Goal: Task Accomplishment & Management: Use online tool/utility

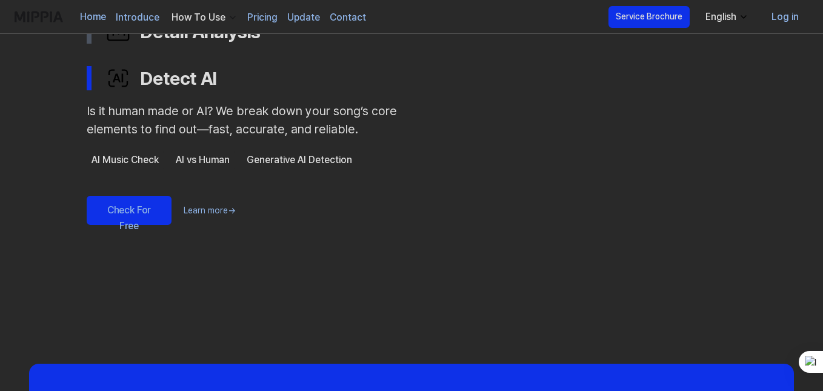
scroll to position [788, 0]
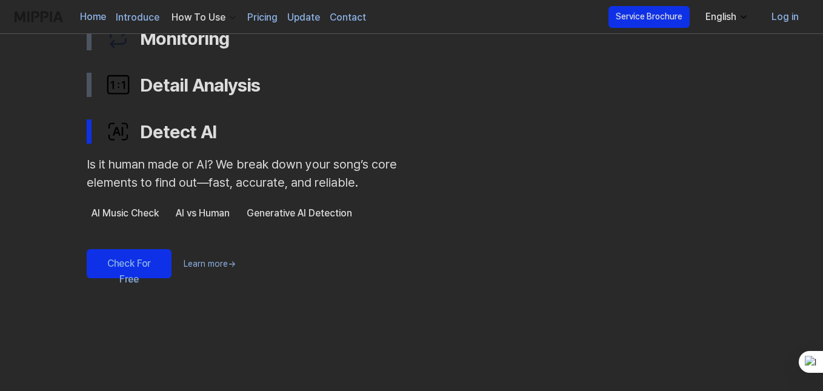
click at [150, 265] on link "Check For Free" at bounding box center [129, 263] width 85 height 29
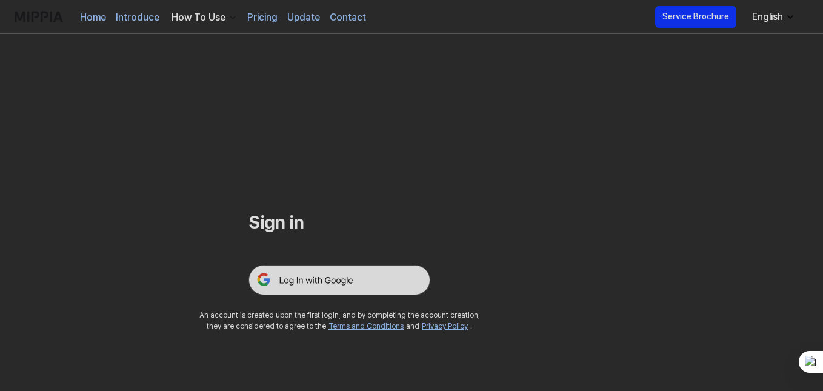
click at [282, 280] on img at bounding box center [340, 280] width 182 height 30
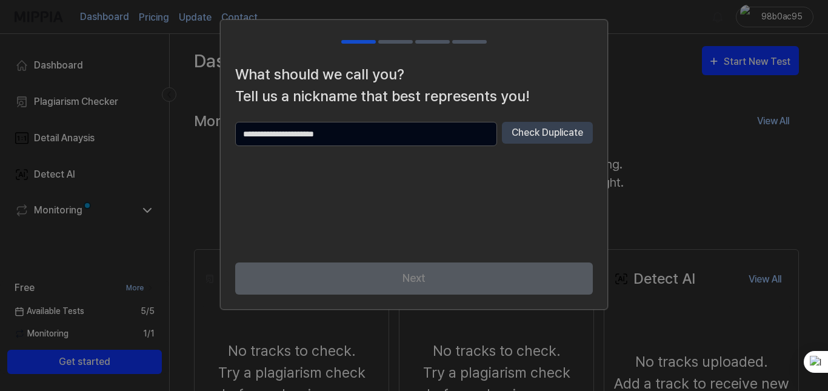
click at [364, 137] on input "text" at bounding box center [366, 134] width 262 height 24
type input "*****"
click at [523, 256] on div "What should we call you? Tell us a nickname that best represents you! ***** Che…" at bounding box center [414, 163] width 387 height 199
click at [509, 138] on button "Check Duplicate" at bounding box center [547, 133] width 91 height 22
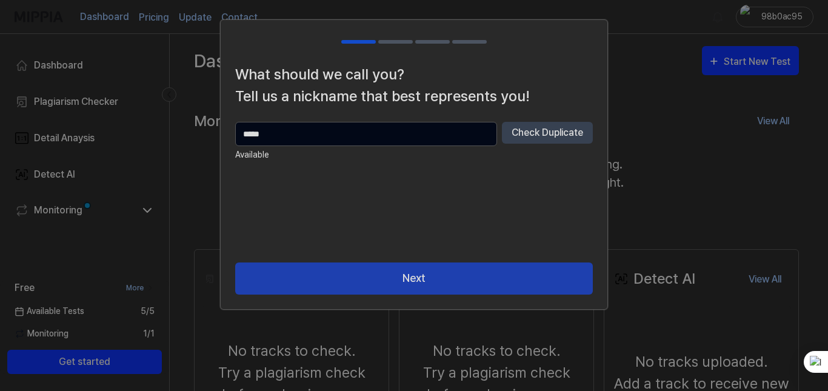
click at [430, 275] on button "Next" at bounding box center [414, 278] width 358 height 32
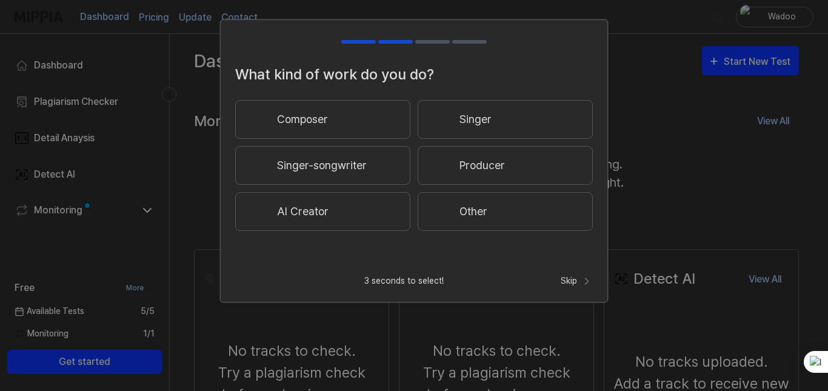
click at [460, 212] on button "Other" at bounding box center [505, 211] width 175 height 39
click at [370, 165] on button "Less than 3 years" at bounding box center [322, 165] width 175 height 39
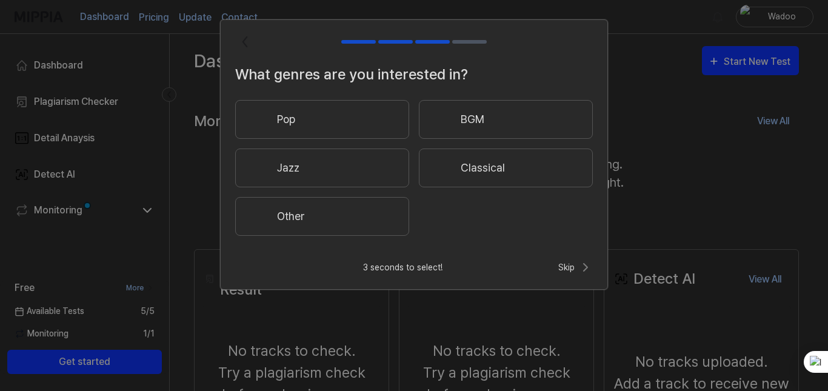
click at [459, 172] on button "Classical" at bounding box center [506, 167] width 174 height 39
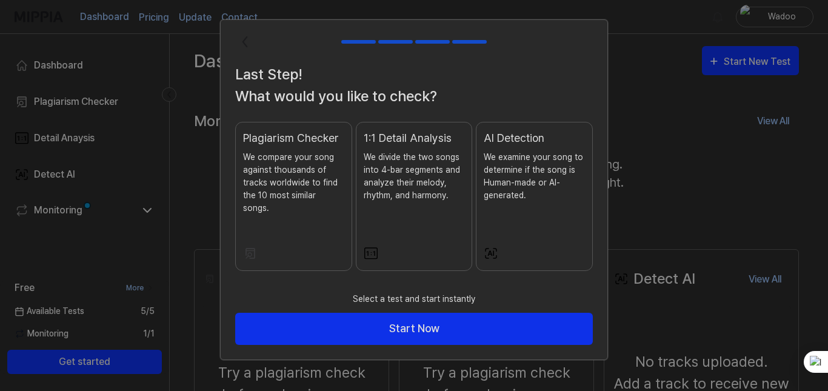
click at [494, 219] on div "AI Detection We examine your song to determine if the song is Human-made or AI-…" at bounding box center [534, 178] width 101 height 96
click at [417, 197] on p "We divide the two songs into 4-bar segments and analyze their melody, rhythm, a…" at bounding box center [414, 176] width 101 height 51
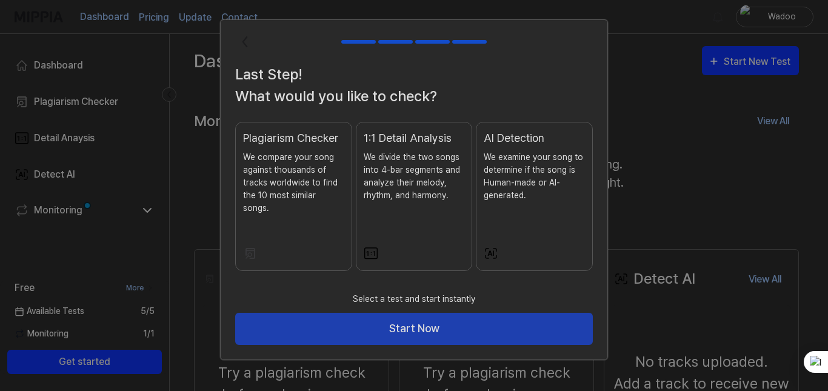
click at [365, 315] on button "Start Now" at bounding box center [414, 329] width 358 height 32
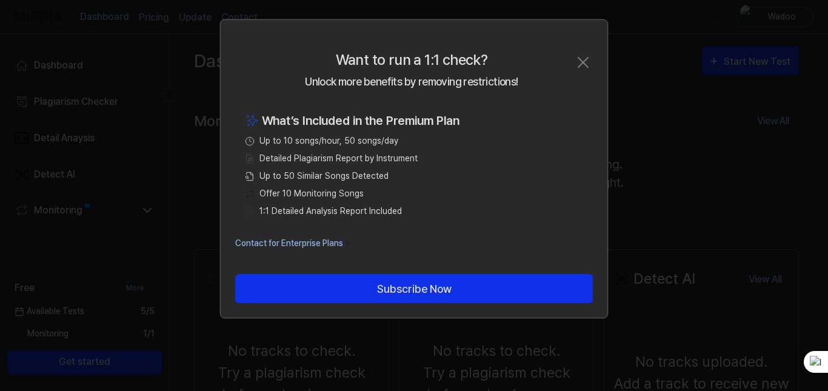
click at [573, 62] on icon "button" at bounding box center [582, 62] width 19 height 19
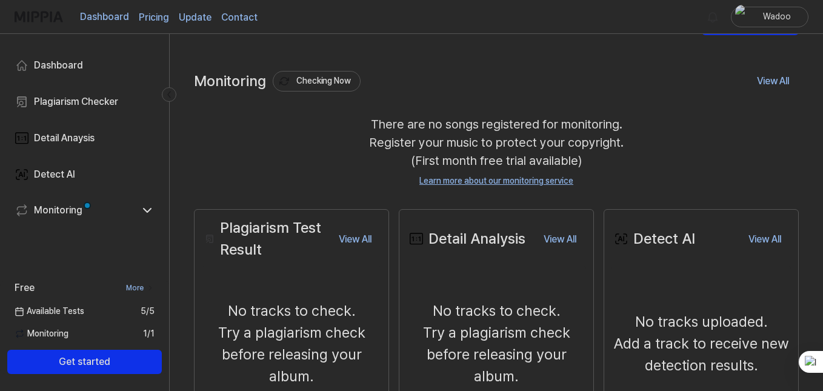
scroll to position [121, 0]
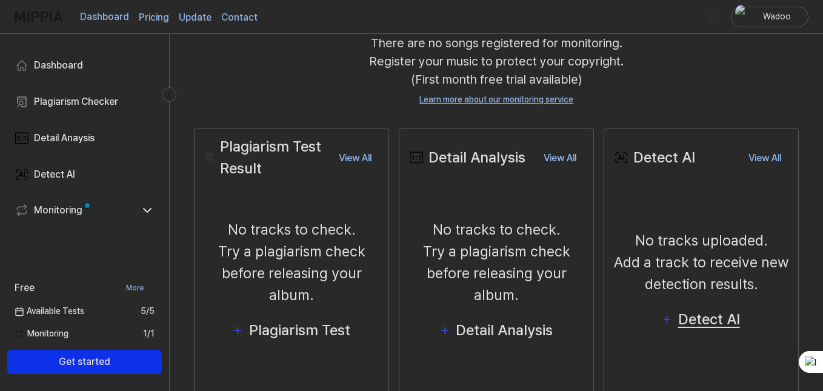
click at [700, 322] on div "Detect AI" at bounding box center [708, 319] width 65 height 23
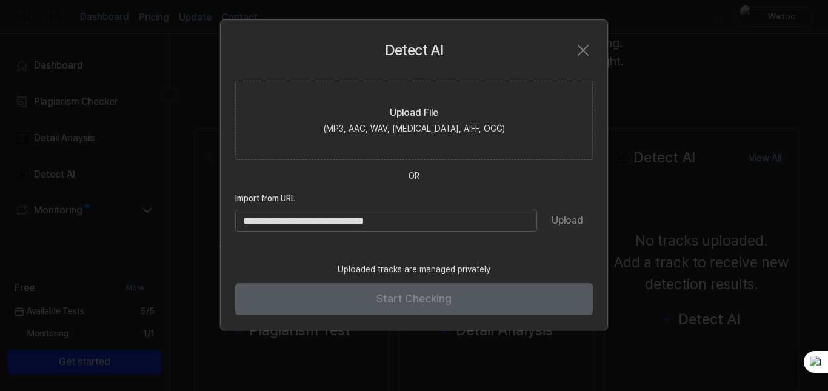
paste input "**********"
type input "**********"
click at [576, 226] on button "Upload" at bounding box center [567, 221] width 51 height 22
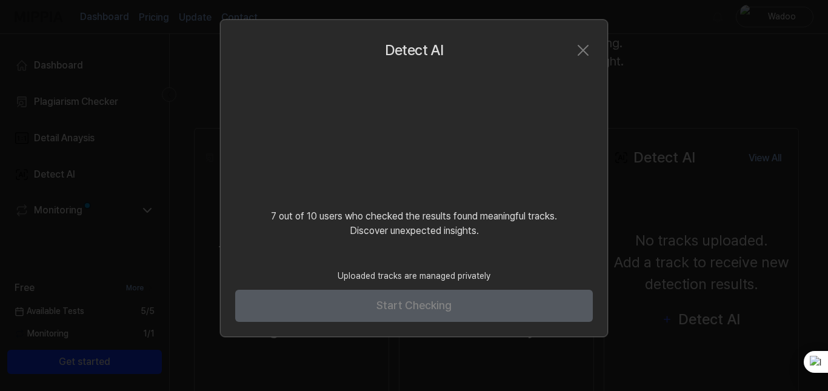
click at [330, 253] on div "Detect AI Close 7 out of 10 users who checked the results found meaningful trac…" at bounding box center [414, 178] width 388 height 318
click at [405, 163] on video at bounding box center [414, 139] width 116 height 116
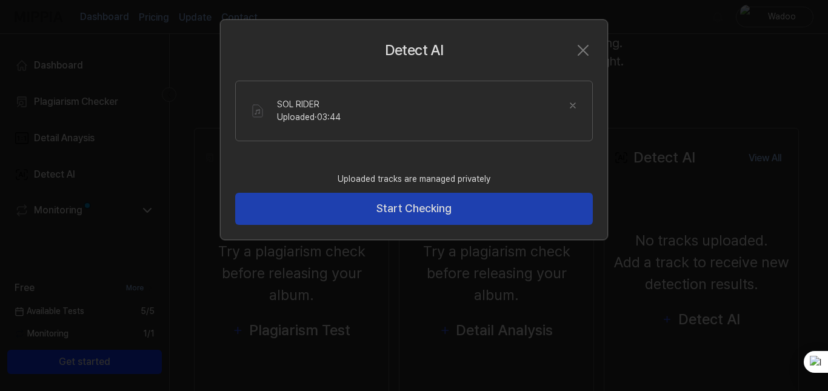
click at [313, 210] on button "Start Checking" at bounding box center [414, 209] width 358 height 32
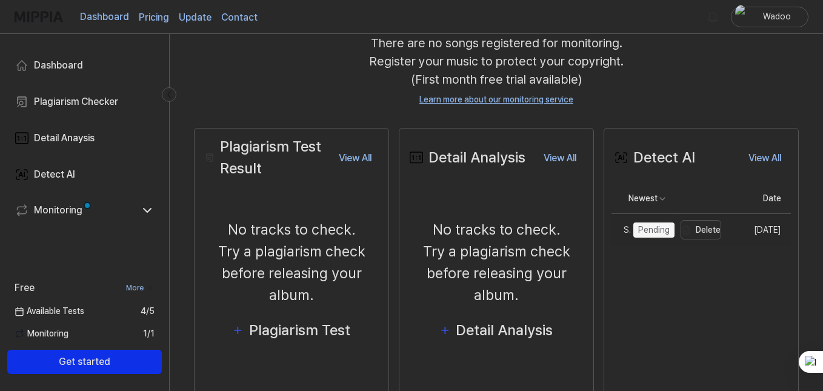
click at [664, 229] on div "Pending" at bounding box center [653, 229] width 41 height 15
click at [629, 302] on div "Detect AI View All Detect AI Newest Date SOL RIDER Delete [DATE] View All" at bounding box center [701, 261] width 195 height 267
click at [652, 233] on div "SOL RIDER" at bounding box center [639, 230] width 55 height 13
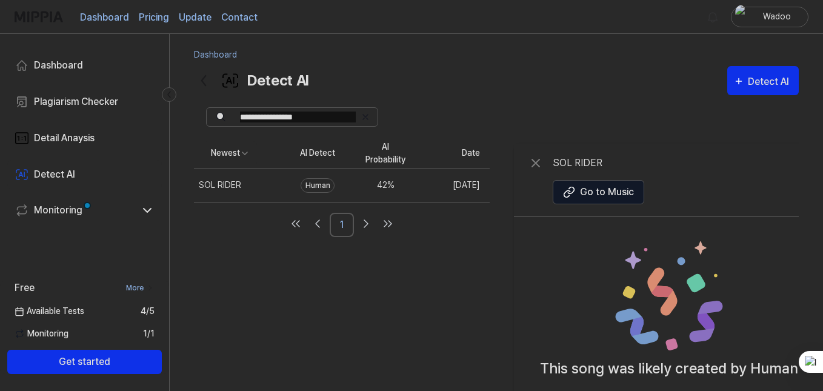
click at [335, 186] on div "Human" at bounding box center [318, 185] width 34 height 15
click at [444, 265] on div "Newest AI Detect AI Probability Date SOL RIDER Delete Human 42 % [DATE] 1 SOL R…" at bounding box center [511, 324] width 635 height 370
click at [396, 301] on div "Newest AI Detect AI Probability Date SOL RIDER Delete Human 42 % [DATE] 1 SOL R…" at bounding box center [511, 324] width 635 height 370
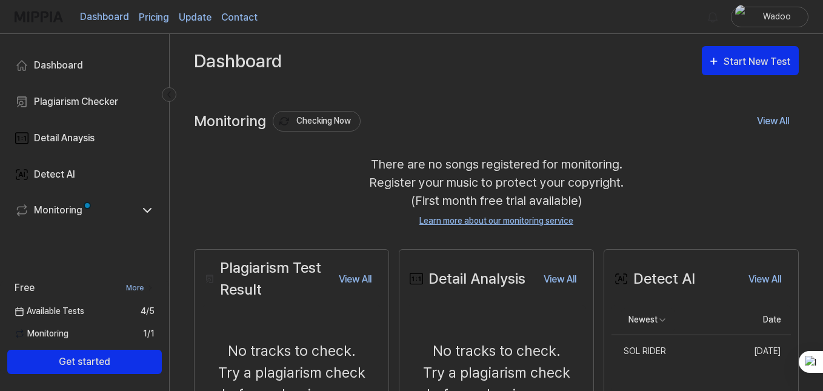
scroll to position [121, 0]
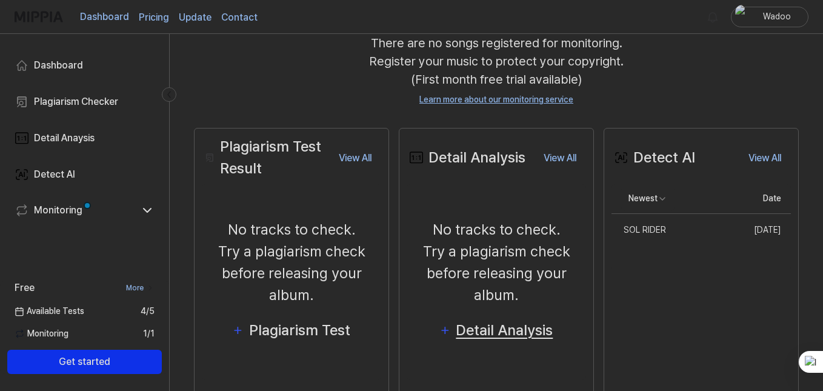
click at [518, 332] on div "Detail Analysis" at bounding box center [504, 330] width 99 height 23
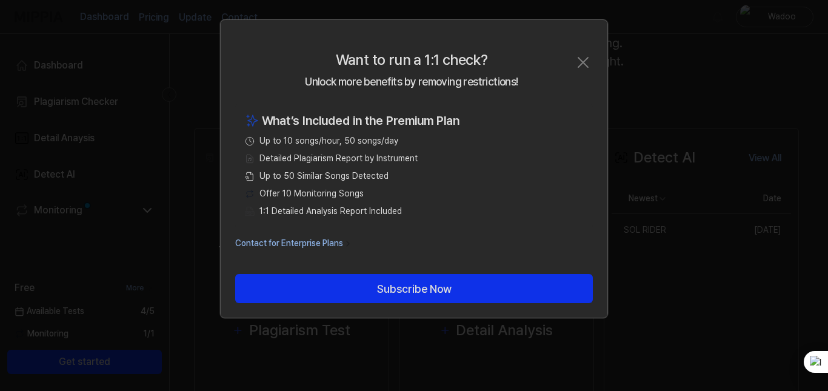
click at [581, 65] on icon "button" at bounding box center [583, 63] width 10 height 10
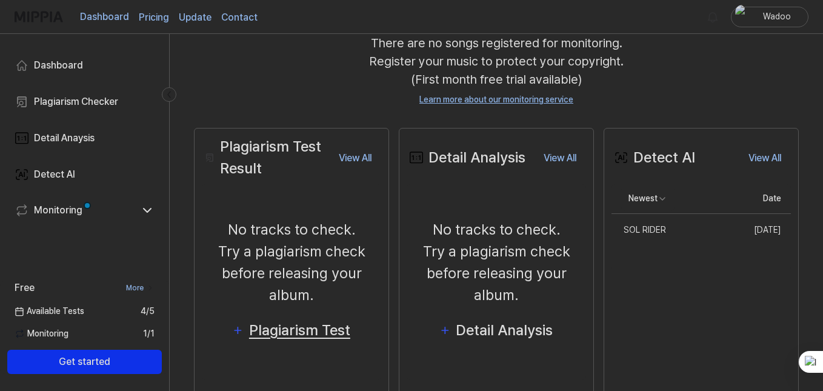
click at [327, 334] on div "Plagiarism Test" at bounding box center [299, 330] width 103 height 23
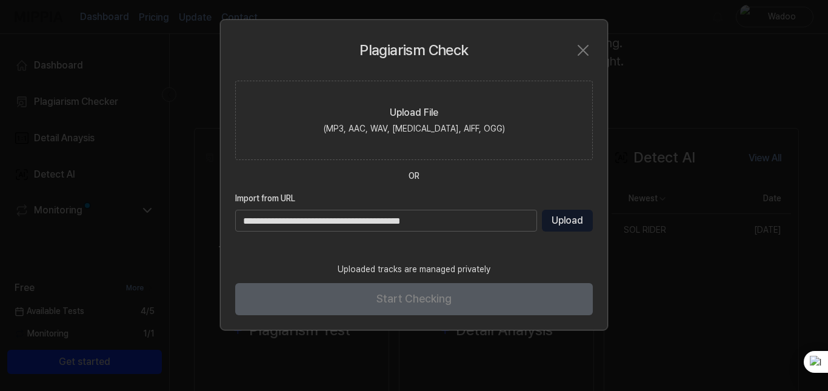
type input "**********"
click at [571, 224] on button "Upload" at bounding box center [567, 221] width 51 height 22
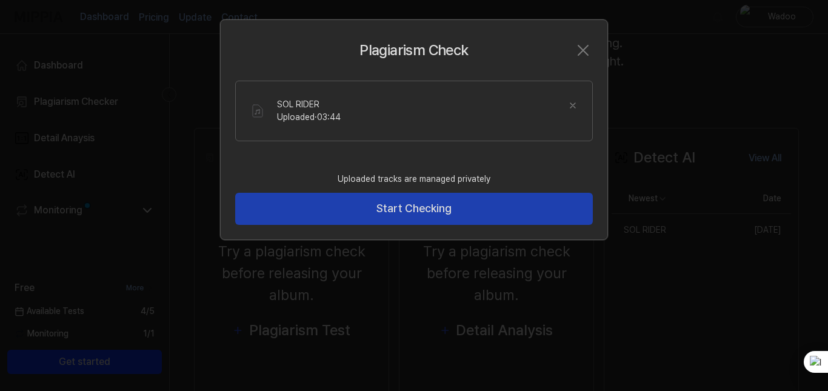
click at [462, 216] on button "Start Checking" at bounding box center [414, 209] width 358 height 32
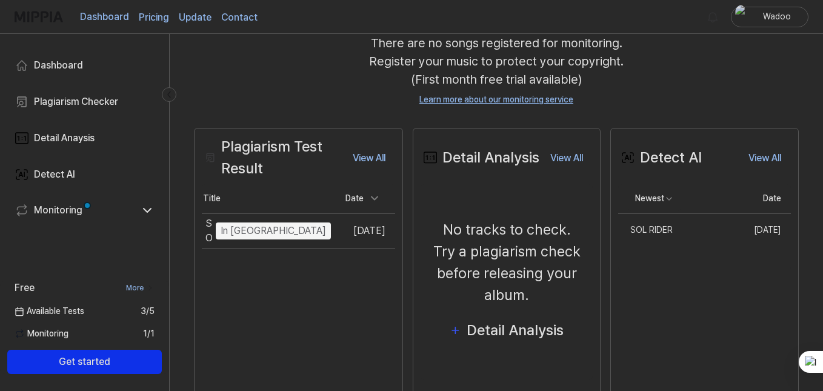
click at [280, 298] on div "Plagiarism Test Result View All Plagiarism Test Result Title Date SOL RIDER In …" at bounding box center [298, 261] width 209 height 267
click at [685, 273] on div "Detect AI View All Detect AI Newest Date SOL RIDER Delete [DATE] View All" at bounding box center [704, 261] width 189 height 267
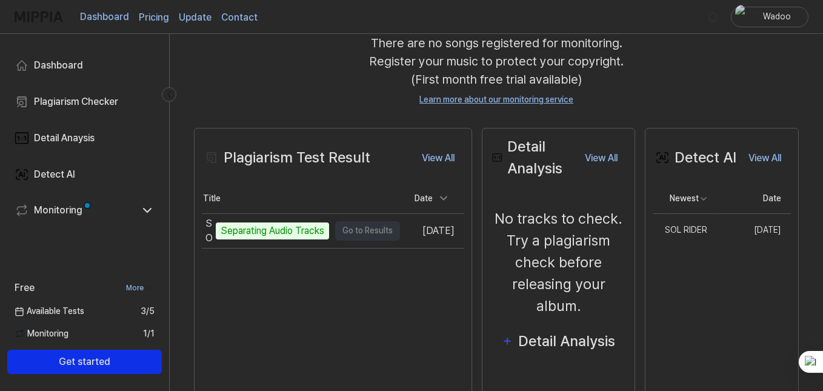
click at [318, 235] on div "Separating Audio Tracks" at bounding box center [272, 230] width 113 height 17
click at [251, 225] on div "Separating Audio Tracks" at bounding box center [272, 230] width 113 height 17
click at [209, 229] on div "SOL RIDER" at bounding box center [208, 230] width 7 height 29
click at [209, 237] on div "SOL RIDER" at bounding box center [208, 230] width 7 height 29
click at [375, 235] on td "SOL RIDER Separating Audio Tracks Go to Results" at bounding box center [301, 231] width 198 height 34
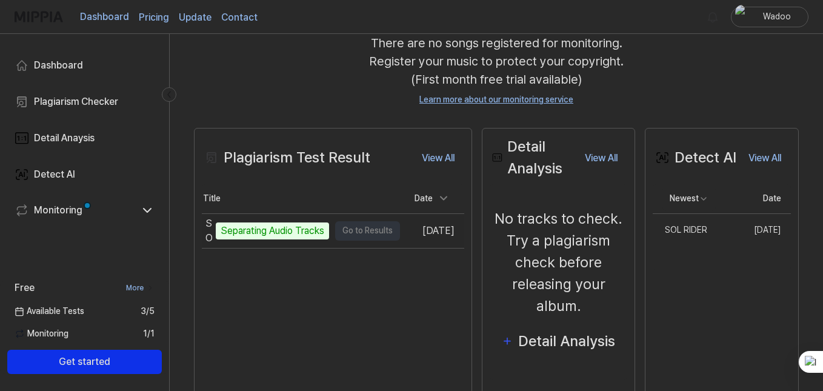
click at [313, 229] on div "Separating Audio Tracks" at bounding box center [272, 230] width 113 height 17
click at [209, 235] on div "SOL RIDER" at bounding box center [208, 230] width 7 height 29
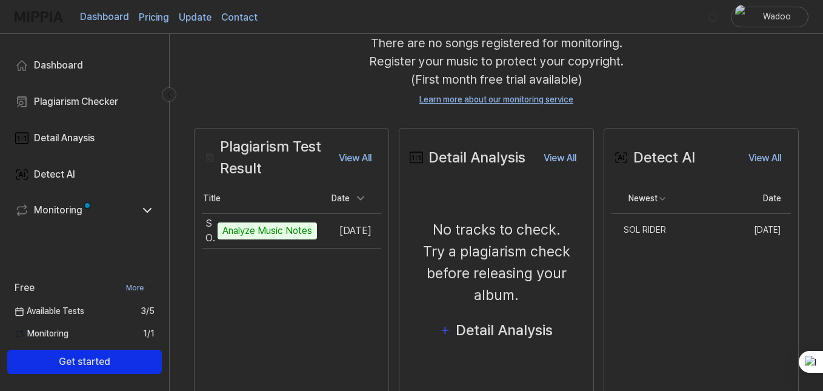
click at [156, 212] on div "Monitoring" at bounding box center [84, 210] width 155 height 29
click at [147, 211] on icon at bounding box center [147, 211] width 7 height 4
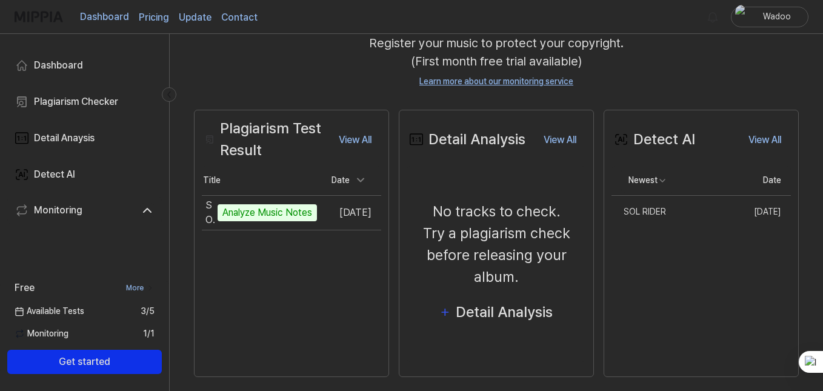
scroll to position [150, 0]
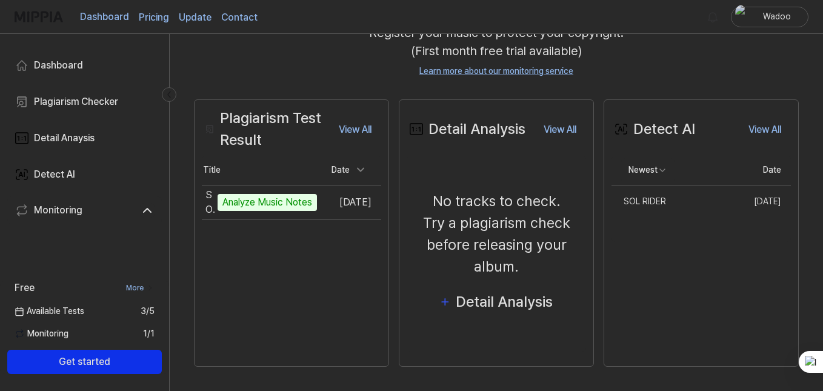
click at [149, 210] on icon at bounding box center [147, 211] width 7 height 4
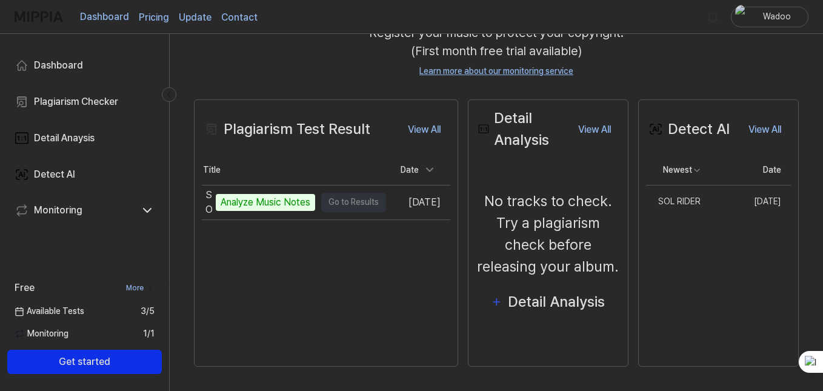
click at [301, 201] on div "Analyze Music Notes" at bounding box center [265, 202] width 99 height 17
click at [343, 202] on td "SOL RIDER Analyze Music Notes Go to Results" at bounding box center [294, 202] width 184 height 34
drag, startPoint x: 329, startPoint y: 200, endPoint x: 336, endPoint y: 202, distance: 6.9
click at [332, 201] on td "SOL RIDER Analyze Music Notes Go to Results" at bounding box center [294, 202] width 184 height 34
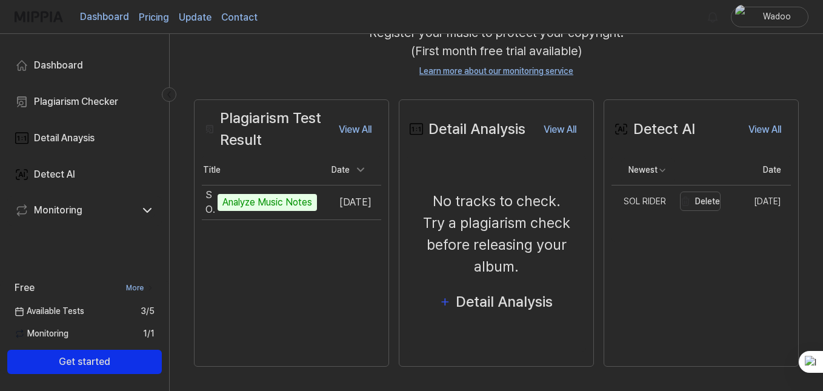
click at [650, 203] on div "SOL RIDER" at bounding box center [639, 201] width 55 height 13
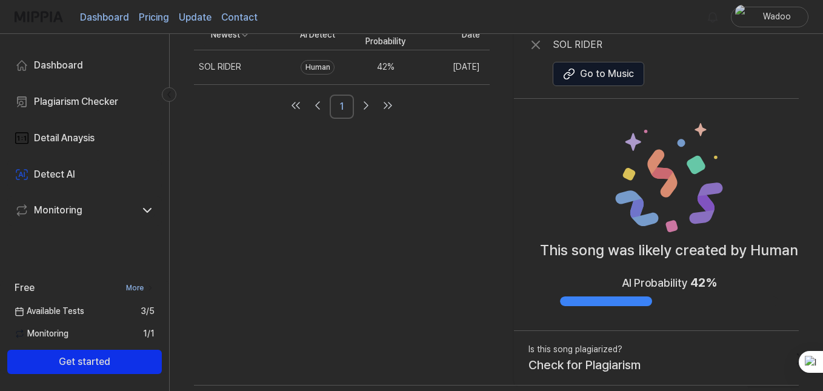
click at [405, 70] on div "42 %" at bounding box center [385, 67] width 48 height 13
click at [335, 71] on div "Human" at bounding box center [318, 67] width 34 height 15
click at [467, 70] on td "[DATE]" at bounding box center [454, 67] width 70 height 35
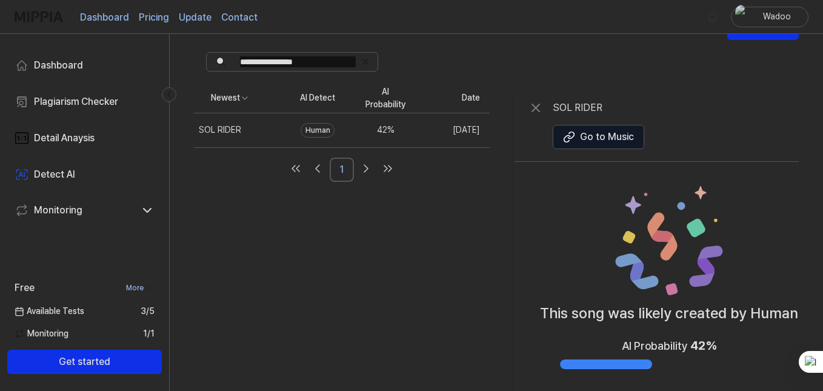
scroll to position [0, 0]
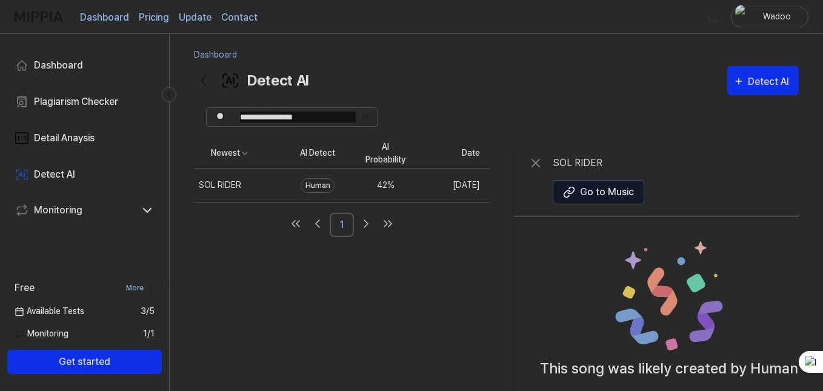
drag, startPoint x: 432, startPoint y: 286, endPoint x: 545, endPoint y: 230, distance: 125.8
click at [436, 283] on div "Newest AI Detect AI Probability Date SOL RIDER Delete Human 42 % [DATE] 1 SOL R…" at bounding box center [511, 324] width 635 height 370
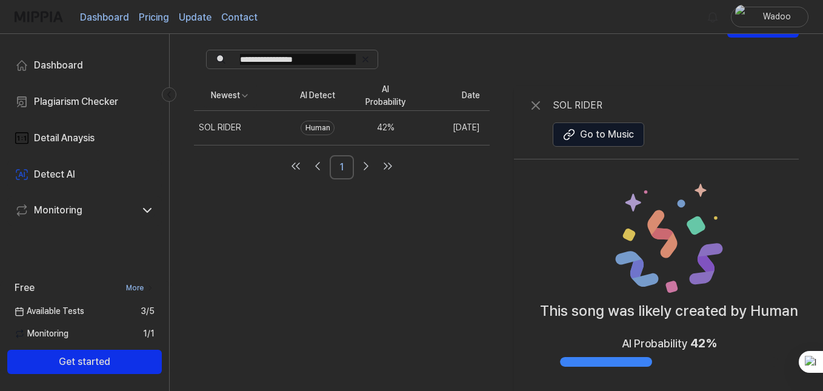
scroll to position [118, 0]
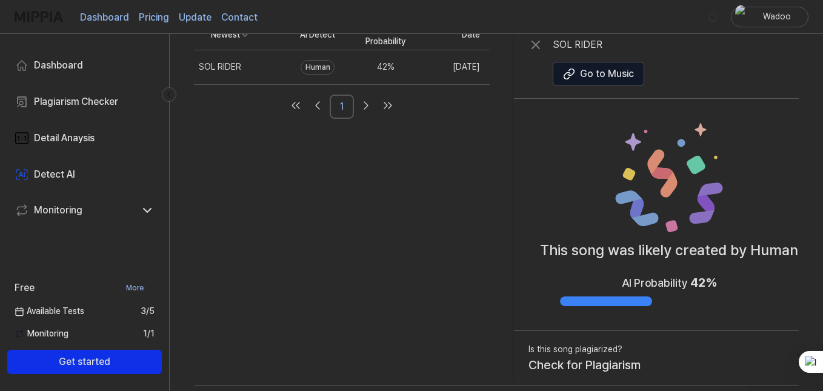
drag, startPoint x: 635, startPoint y: 259, endPoint x: 672, endPoint y: 259, distance: 37.6
click at [672, 259] on p "This song was likely created by Human" at bounding box center [669, 250] width 258 height 22
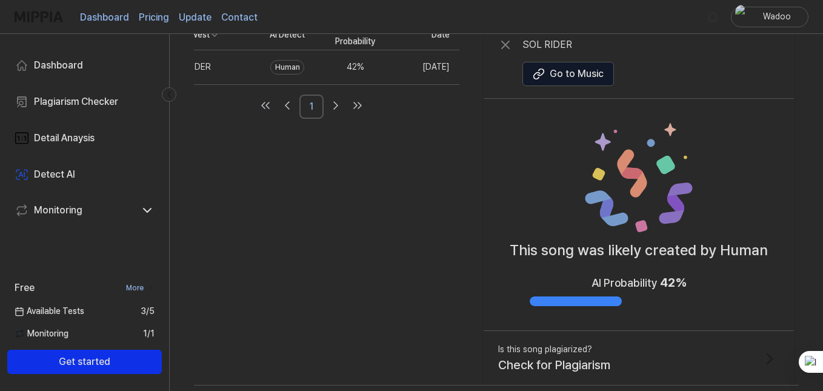
scroll to position [0, 54]
drag, startPoint x: 723, startPoint y: 247, endPoint x: 661, endPoint y: 247, distance: 61.8
click at [664, 247] on p "This song was likely created by Human" at bounding box center [639, 250] width 258 height 22
drag, startPoint x: 652, startPoint y: 246, endPoint x: 553, endPoint y: 244, distance: 98.2
click at [553, 244] on p "This song was likely created by Human" at bounding box center [639, 250] width 258 height 22
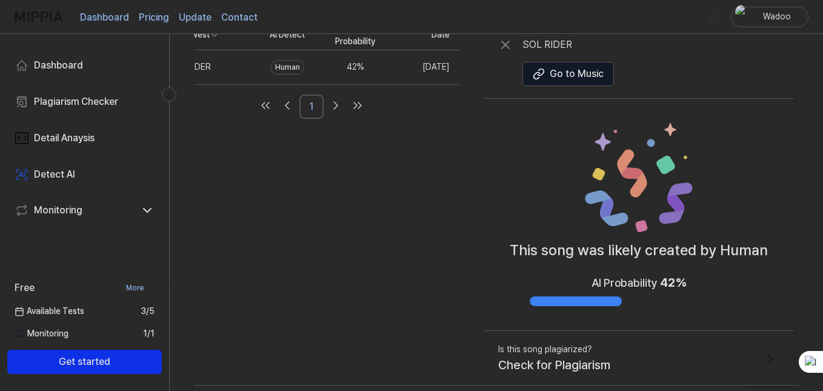
scroll to position [0, 0]
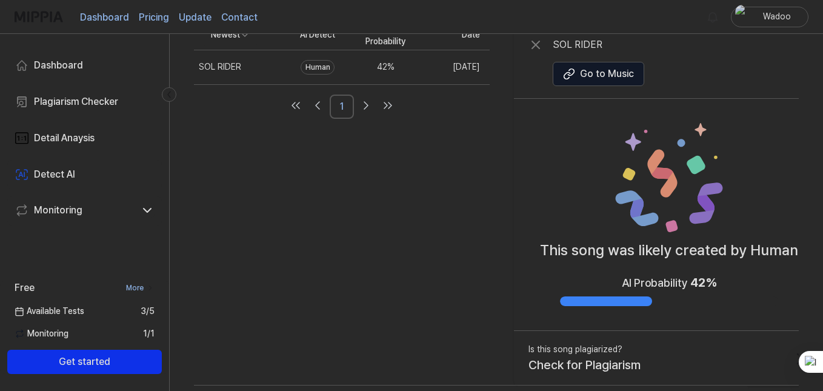
drag, startPoint x: 569, startPoint y: 257, endPoint x: 649, endPoint y: 255, distance: 79.4
click at [803, 263] on div "Dashboard Detect AI Detect AI Plagiarism Checker Detail Analysis Detect AI Newe…" at bounding box center [496, 94] width 653 height 357
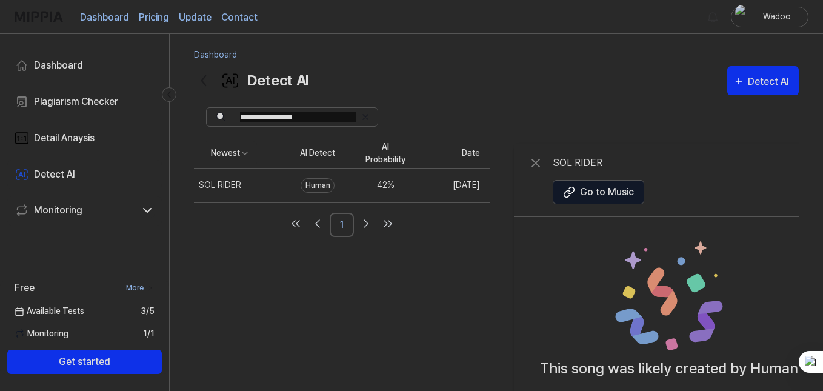
click at [101, 164] on link "Detect AI" at bounding box center [84, 174] width 155 height 29
click at [73, 175] on div "Detect AI" at bounding box center [54, 174] width 41 height 15
click at [78, 105] on div "Plagiarism Checker" at bounding box center [76, 102] width 84 height 15
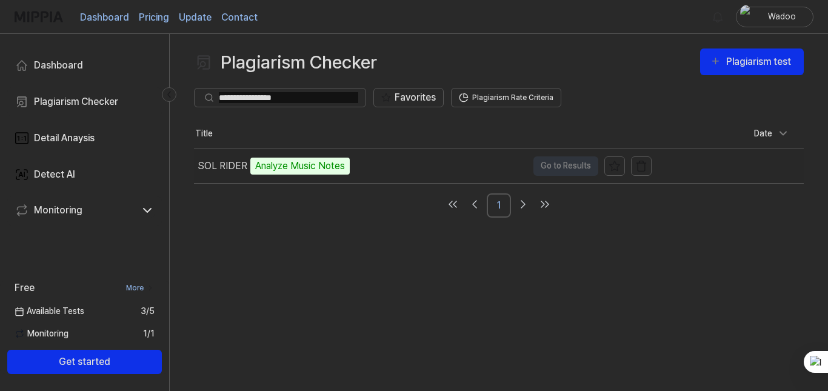
click at [567, 169] on td "SOL RIDER Analyze Music Notes Go to Results" at bounding box center [423, 166] width 458 height 34
click at [619, 167] on icon at bounding box center [615, 166] width 12 height 12
click at [642, 169] on img "button" at bounding box center [641, 166] width 12 height 12
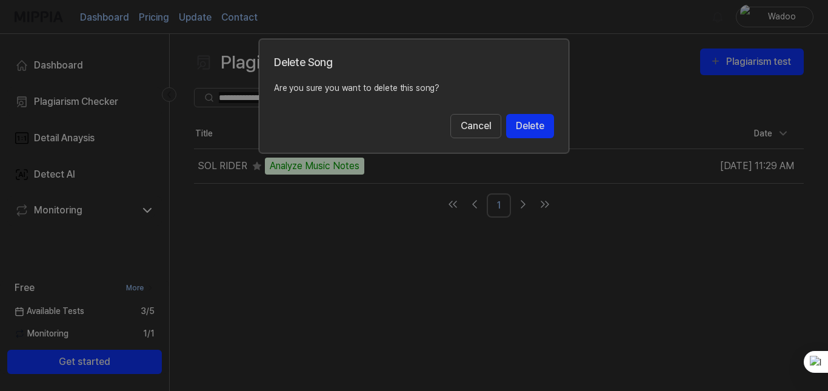
click at [465, 127] on button "Cancel" at bounding box center [475, 126] width 51 height 24
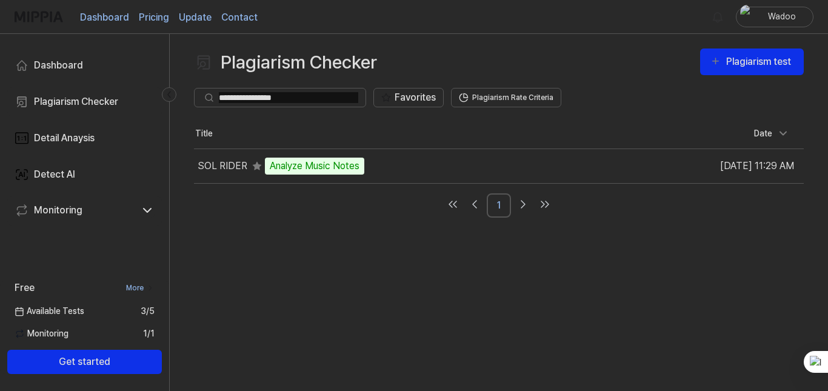
click at [353, 250] on div "Plagiarism Checker Plagiarism test Plagiarism Checker Detail Analysis Detect AI…" at bounding box center [499, 212] width 658 height 357
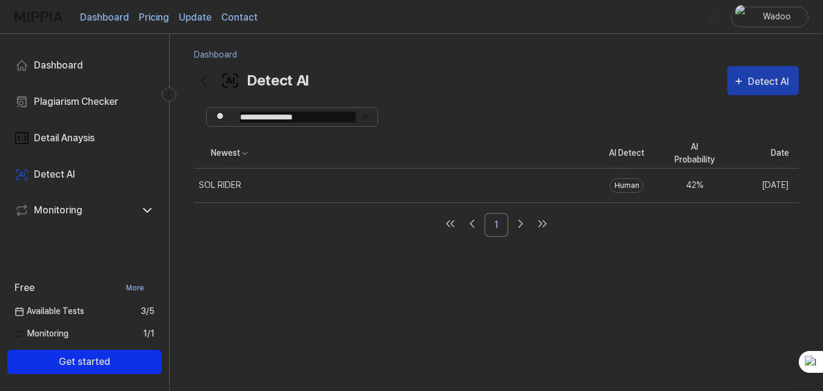
click at [737, 83] on icon "button" at bounding box center [738, 81] width 11 height 15
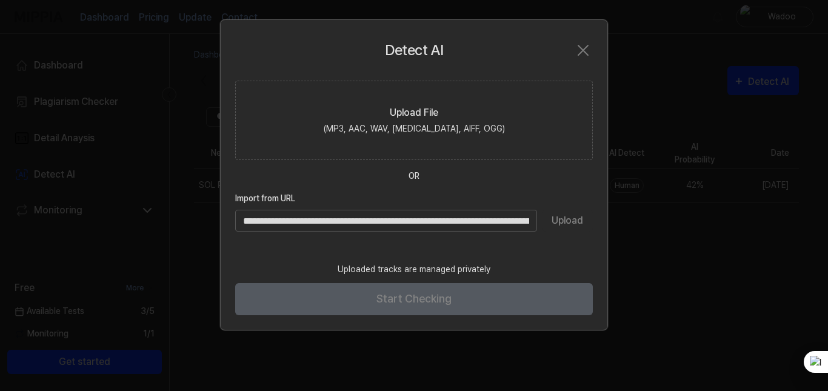
scroll to position [0, 145]
type input "**********"
click at [567, 225] on button "Upload" at bounding box center [567, 221] width 51 height 22
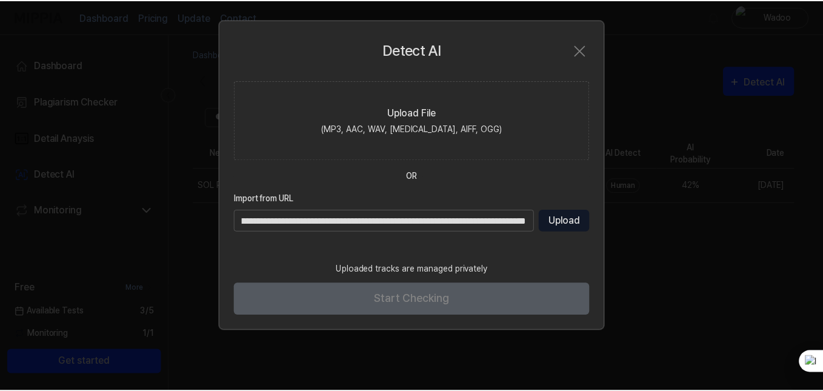
scroll to position [0, 0]
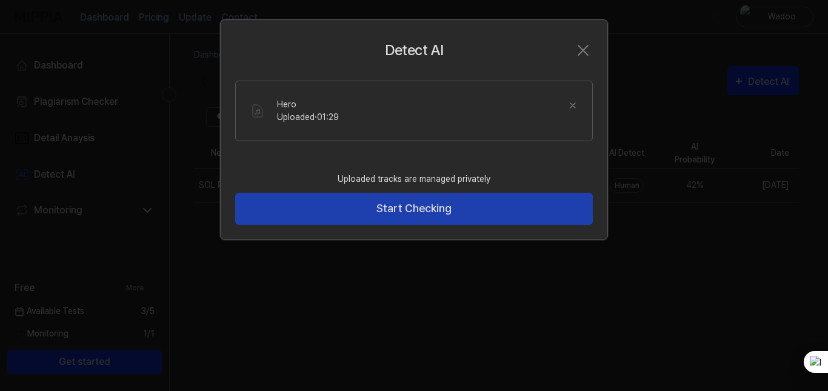
click at [366, 212] on button "Start Checking" at bounding box center [414, 209] width 358 height 32
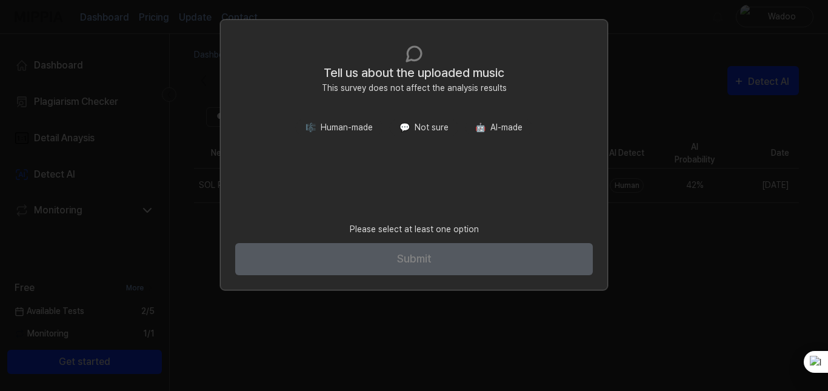
click at [365, 122] on button "🎼 Human-made" at bounding box center [339, 128] width 87 height 18
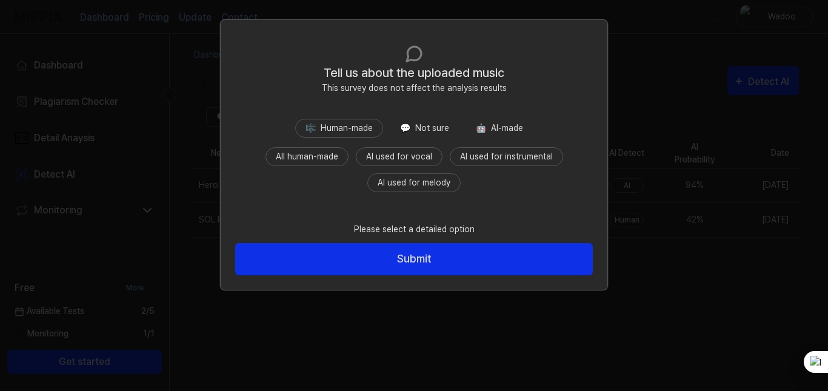
click at [334, 161] on button "All human-made" at bounding box center [306, 156] width 83 height 19
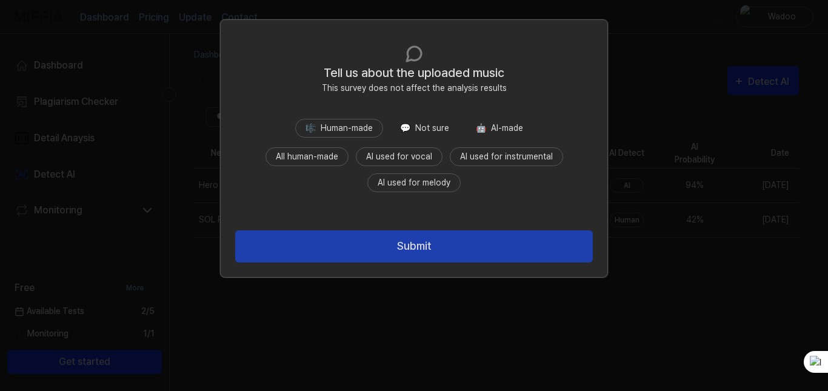
click at [350, 246] on button "Submit" at bounding box center [414, 246] width 358 height 32
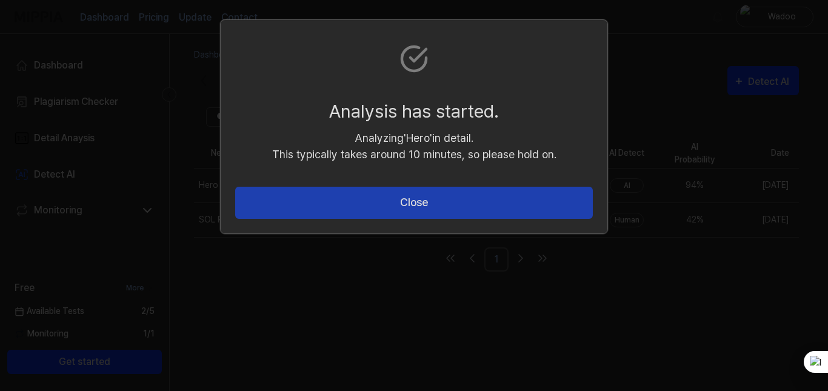
click at [352, 207] on button "Close" at bounding box center [414, 203] width 358 height 32
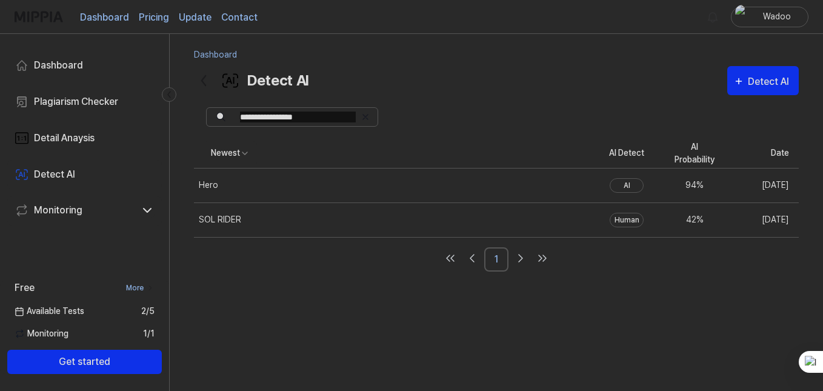
click at [422, 344] on div "Newest AI Detect AI Probability Date Hero Delete AI 94 % [DATE] SOL RIDER Delet…" at bounding box center [496, 266] width 605 height 254
click at [445, 187] on div "Hero" at bounding box center [366, 186] width 344 height 34
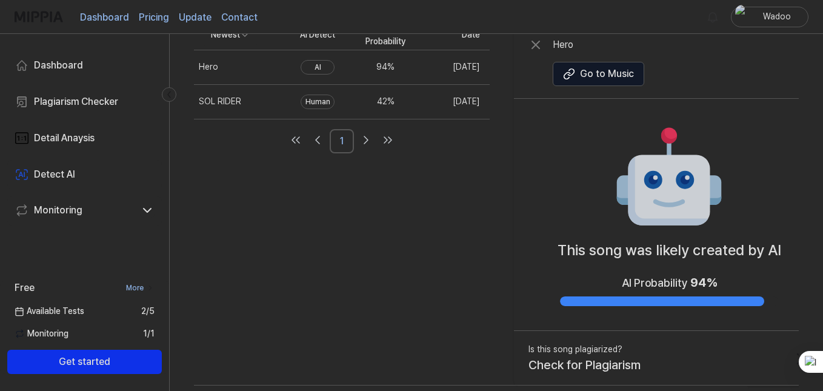
drag, startPoint x: 668, startPoint y: 235, endPoint x: 779, endPoint y: 189, distance: 120.9
click at [779, 189] on div "This song was likely created by AI AI Probability 94 %" at bounding box center [669, 215] width 310 height 232
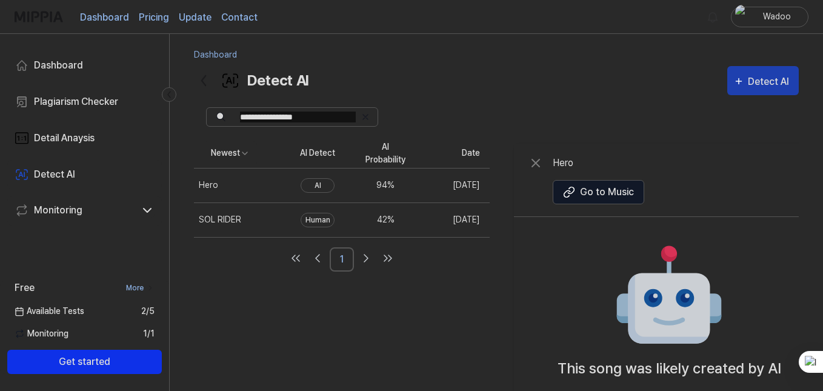
click at [737, 81] on icon "button" at bounding box center [738, 80] width 5 height 5
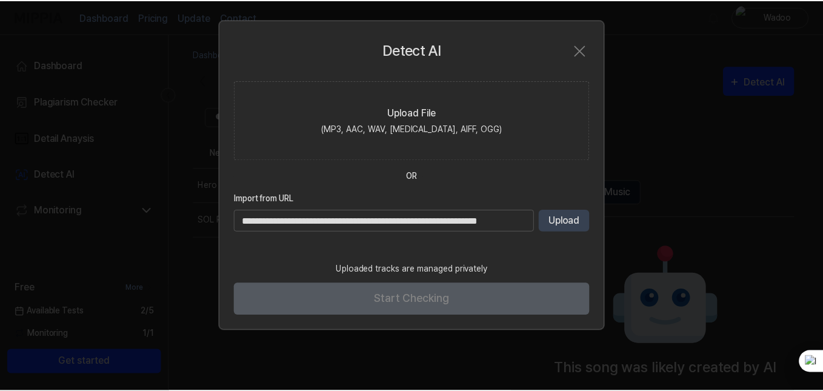
scroll to position [0, 68]
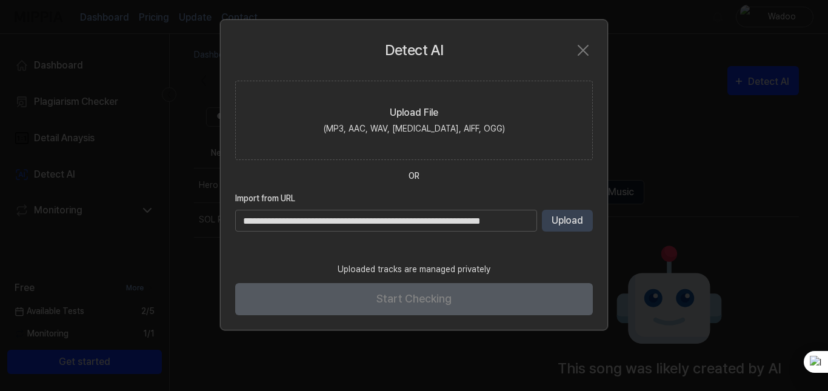
type input "**********"
click at [558, 218] on button "Upload" at bounding box center [567, 221] width 51 height 22
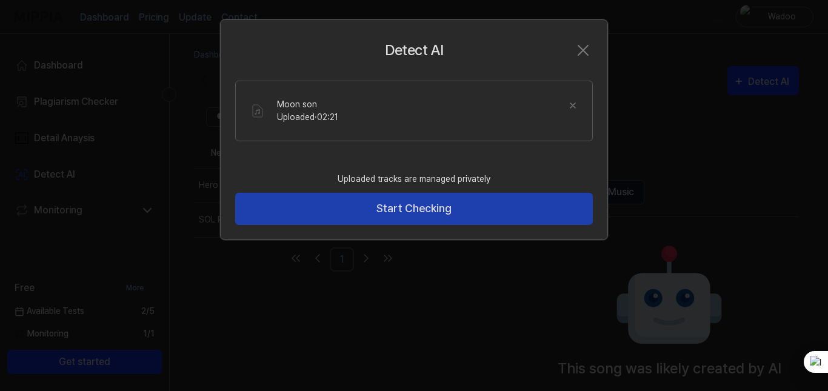
click at [367, 201] on button "Start Checking" at bounding box center [414, 209] width 358 height 32
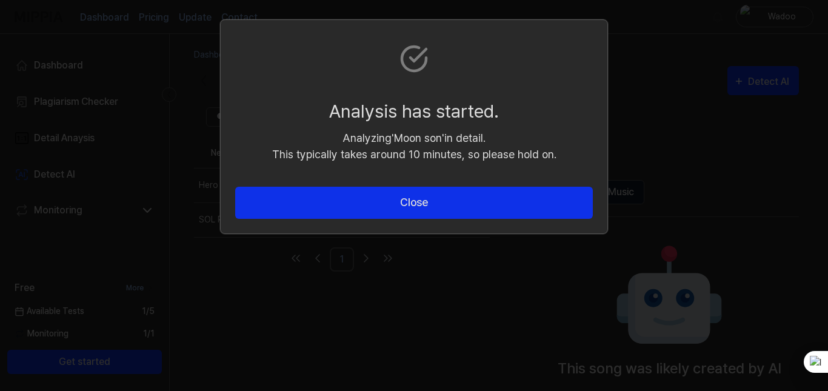
click at [367, 201] on button "Close" at bounding box center [414, 203] width 358 height 32
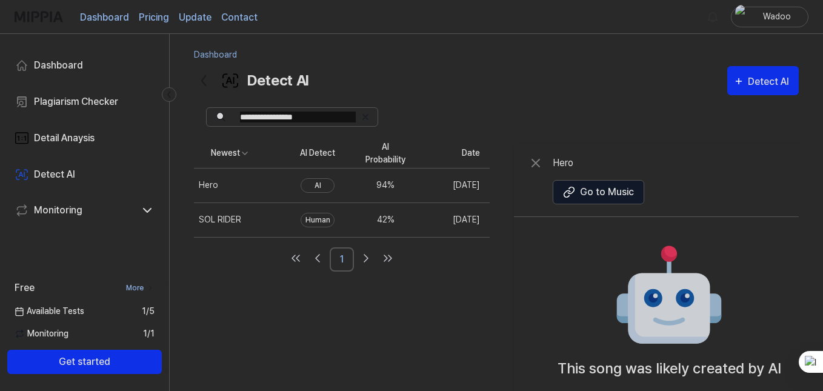
drag, startPoint x: 294, startPoint y: 333, endPoint x: 300, endPoint y: 308, distance: 25.6
click at [300, 308] on div "Newest AI Detect AI Probability Date Hero Delete AI 94 % [DATE] SOL RIDER Delet…" at bounding box center [511, 324] width 635 height 370
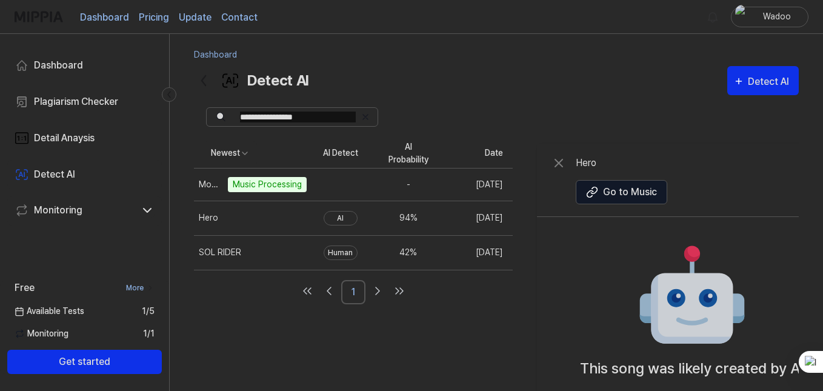
click at [470, 305] on div "Newest AI Detect AI Probability Date Moon son Music Processing Delete - [DATE] …" at bounding box center [523, 324] width 658 height 370
click at [396, 254] on td "42 %" at bounding box center [409, 252] width 68 height 35
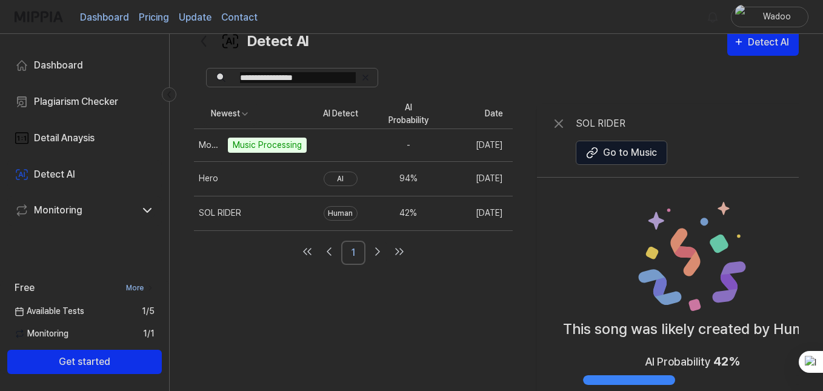
scroll to position [61, 0]
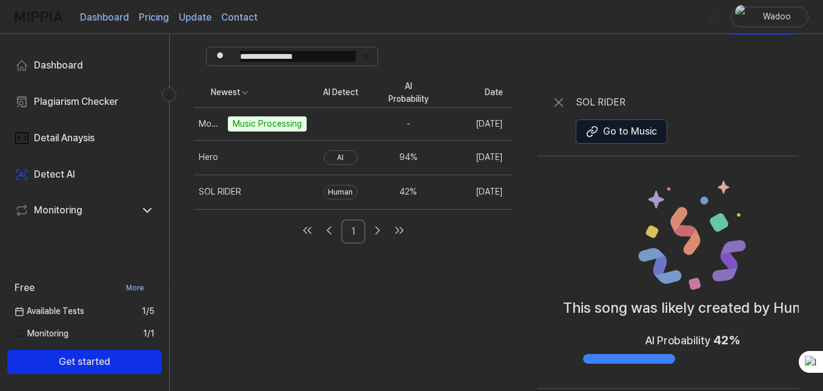
click at [375, 168] on td "AI" at bounding box center [341, 157] width 68 height 35
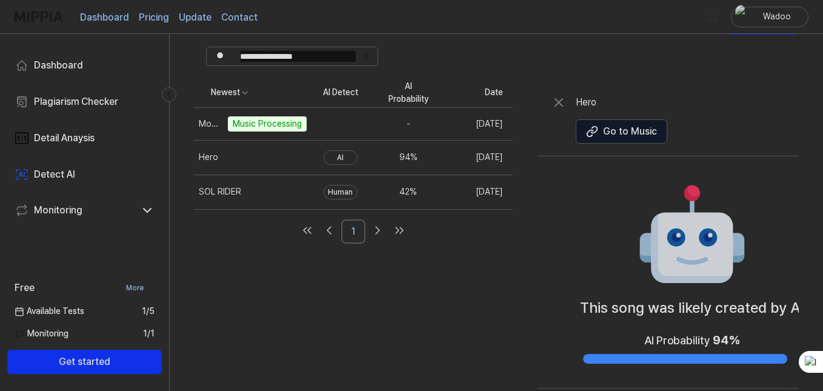
click at [375, 132] on td at bounding box center [341, 123] width 68 height 33
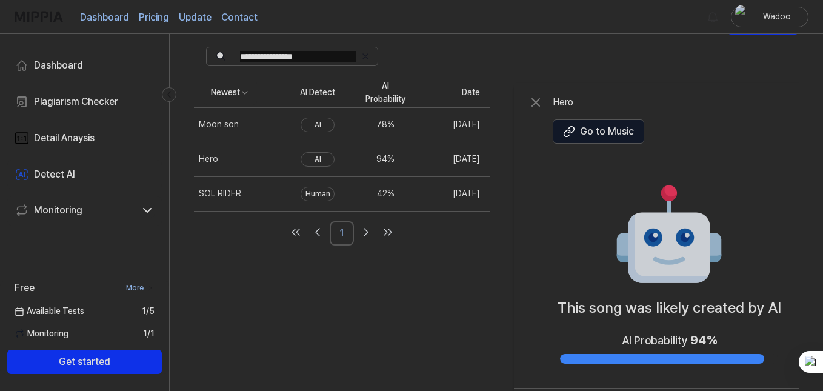
click at [376, 130] on td "78 %" at bounding box center [386, 124] width 68 height 35
click at [375, 131] on td "78 %" at bounding box center [386, 124] width 68 height 35
click at [376, 153] on td "94 %" at bounding box center [386, 159] width 68 height 35
click at [376, 125] on td "78 %" at bounding box center [386, 124] width 68 height 35
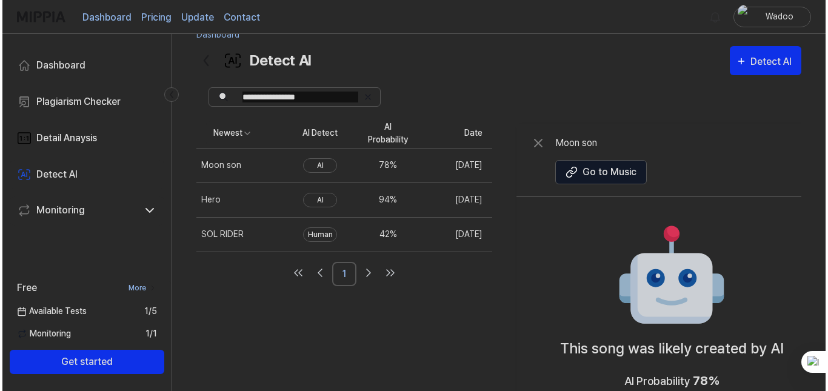
scroll to position [0, 0]
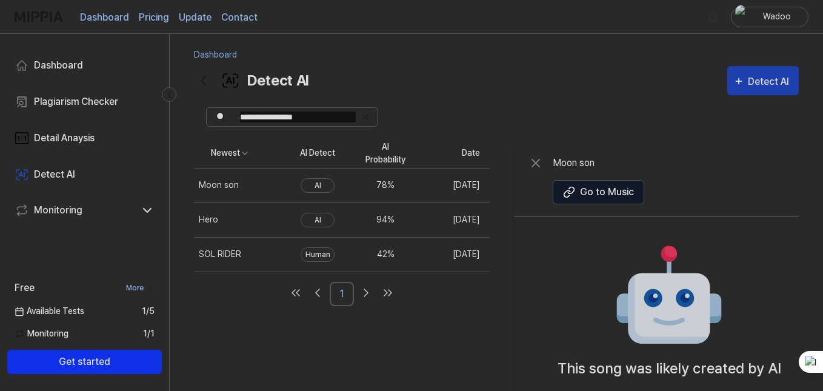
click at [764, 85] on div "Detect AI" at bounding box center [770, 82] width 45 height 16
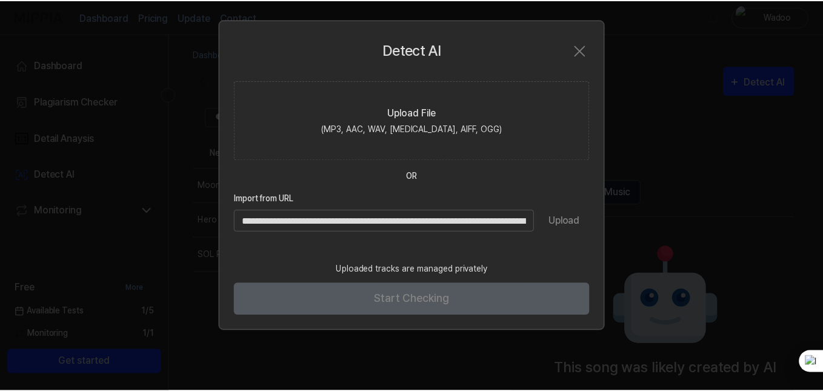
scroll to position [0, 148]
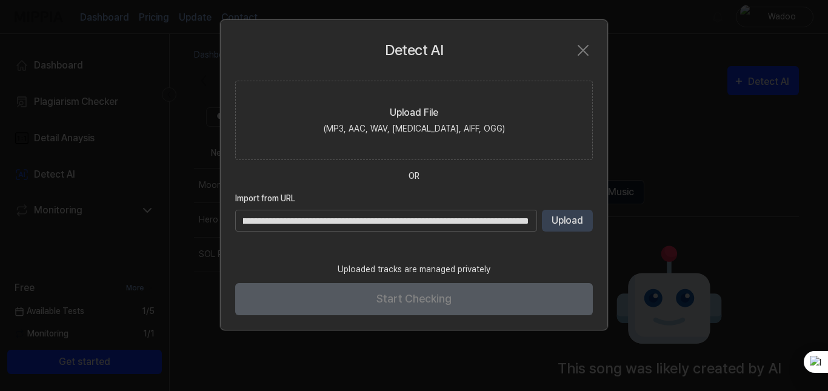
type input "**********"
click at [565, 224] on button "Upload" at bounding box center [567, 221] width 51 height 22
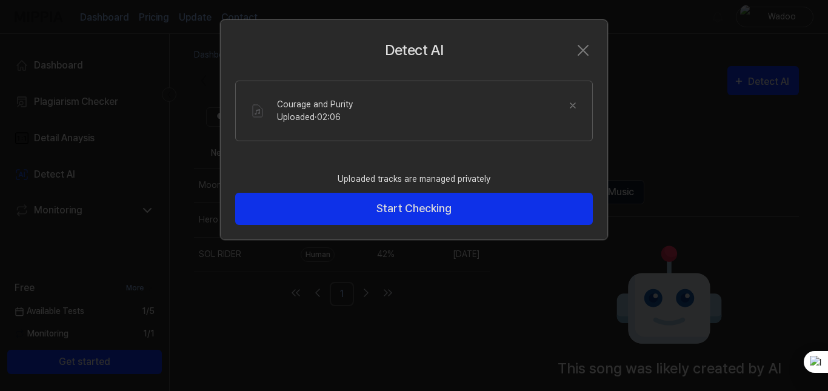
drag, startPoint x: 380, startPoint y: 179, endPoint x: 375, endPoint y: 104, distance: 75.9
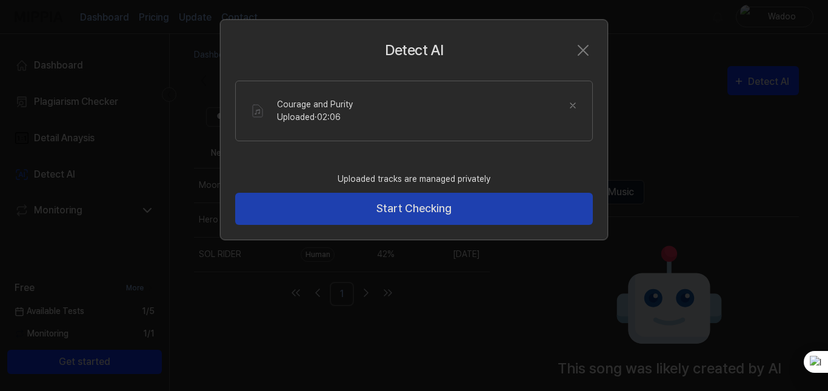
click at [379, 205] on button "Start Checking" at bounding box center [414, 209] width 358 height 32
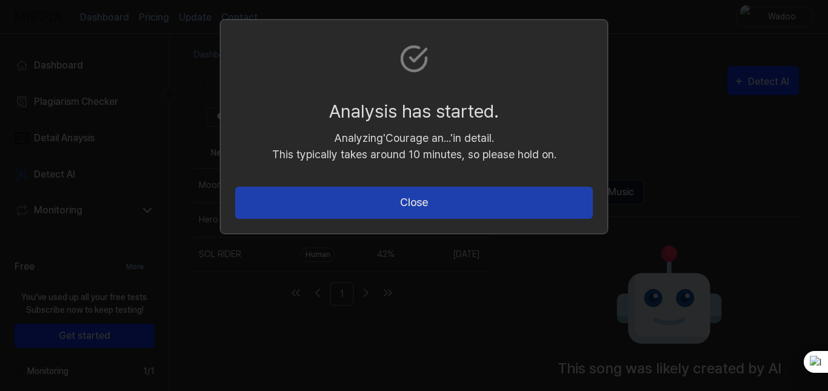
click at [378, 204] on button "Close" at bounding box center [414, 203] width 358 height 32
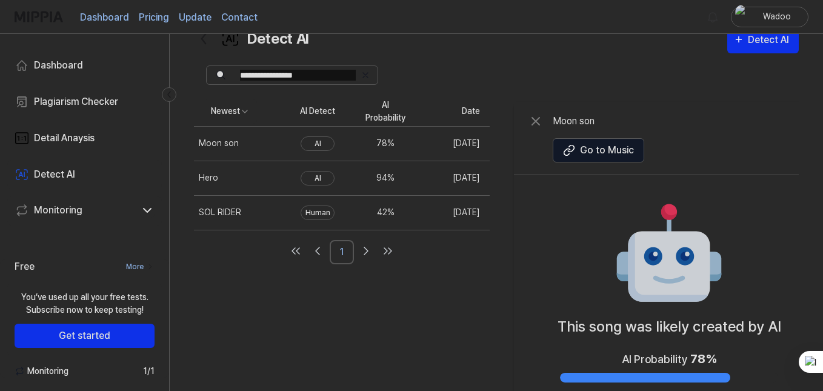
scroll to position [61, 0]
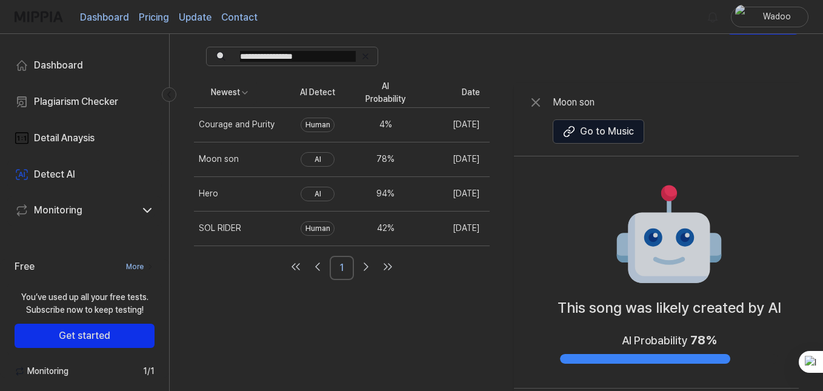
click at [352, 125] on td "Human" at bounding box center [318, 124] width 68 height 35
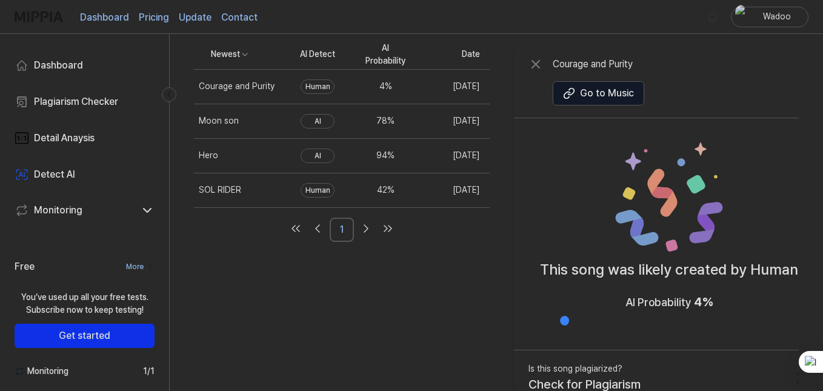
scroll to position [118, 0]
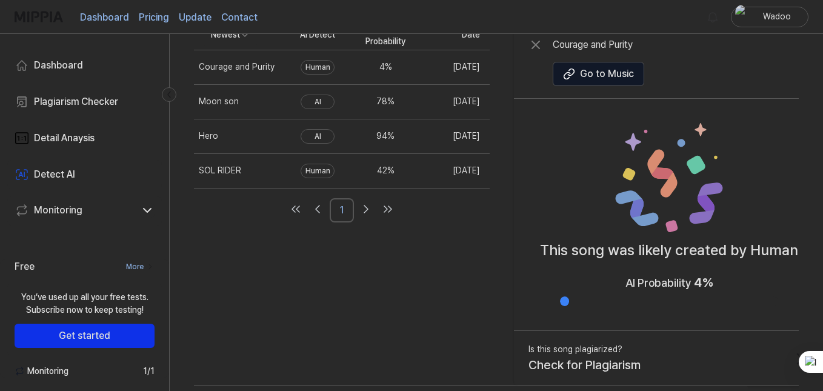
click at [593, 304] on div at bounding box center [669, 301] width 218 height 10
click at [567, 364] on div "Check for Plagiarism" at bounding box center [585, 365] width 112 height 18
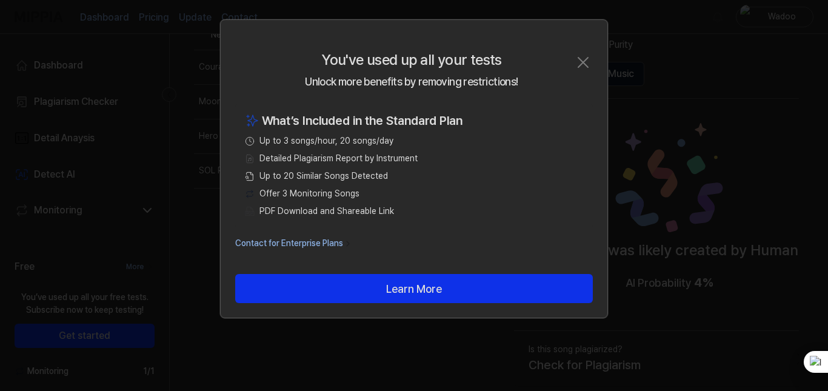
click at [581, 60] on icon "button" at bounding box center [583, 63] width 10 height 10
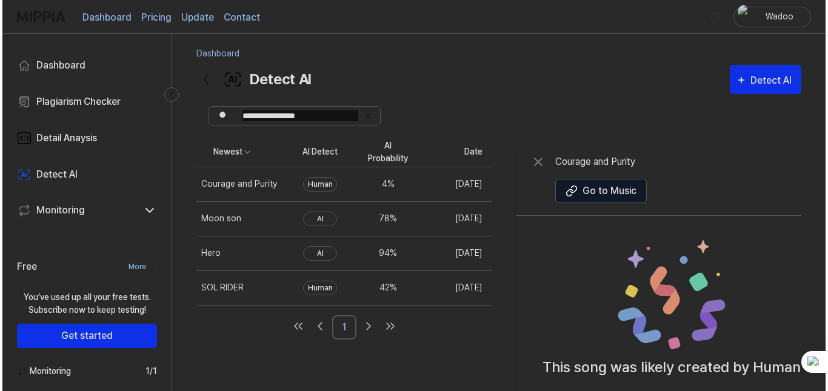
scroll to position [0, 0]
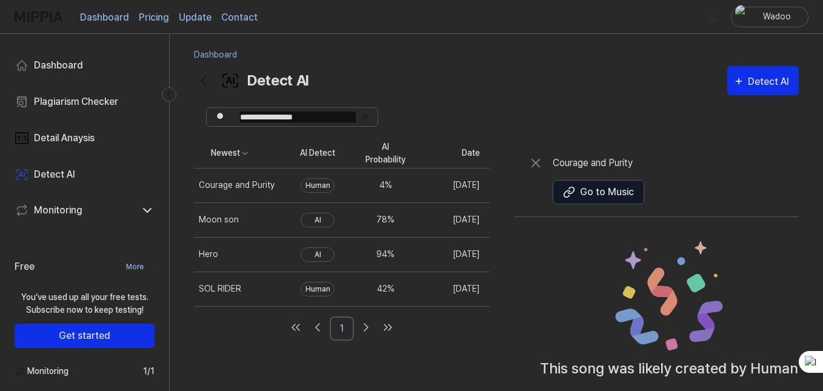
click at [58, 104] on div "Plagiarism Checker" at bounding box center [76, 102] width 84 height 15
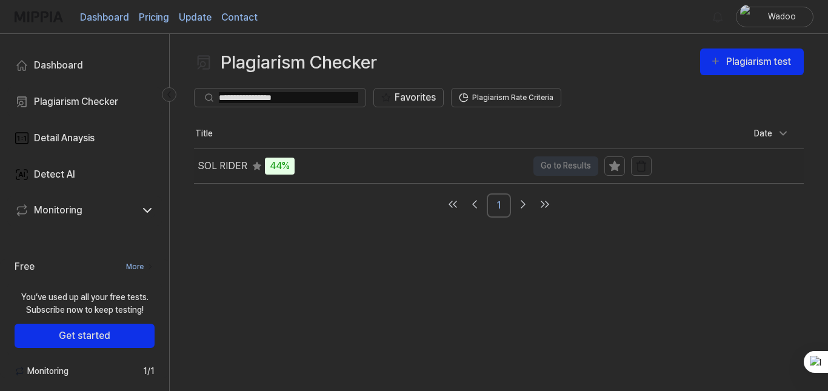
click at [304, 167] on div "SOL RIDER 44%" at bounding box center [360, 166] width 333 height 34
click at [549, 169] on td "SOL RIDER 44% Go to Results" at bounding box center [423, 166] width 458 height 34
click at [252, 166] on icon at bounding box center [257, 166] width 10 height 10
click at [267, 165] on div "44%" at bounding box center [280, 166] width 30 height 17
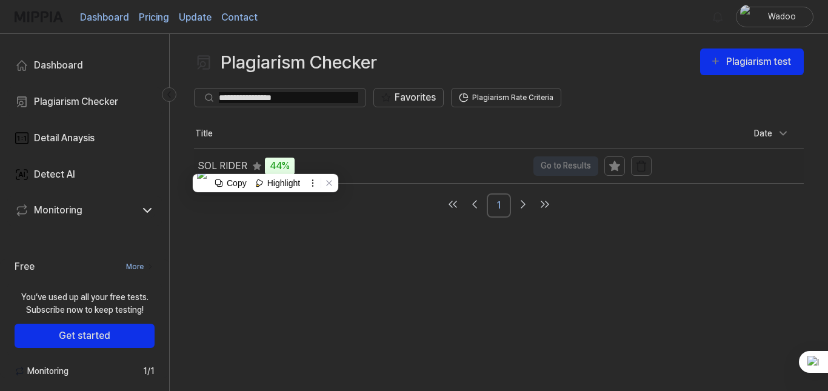
click at [354, 167] on div "SOL RIDER 44%" at bounding box center [360, 166] width 333 height 34
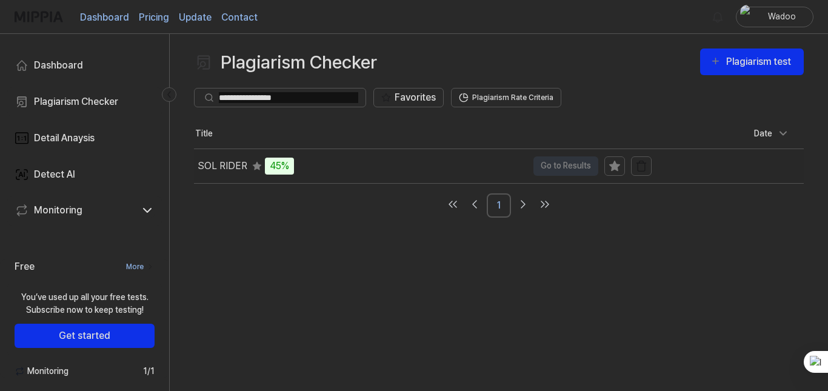
click at [614, 166] on icon at bounding box center [614, 166] width 10 height 10
click at [581, 168] on td "SOL RIDER 45% Go to Results" at bounding box center [423, 166] width 458 height 34
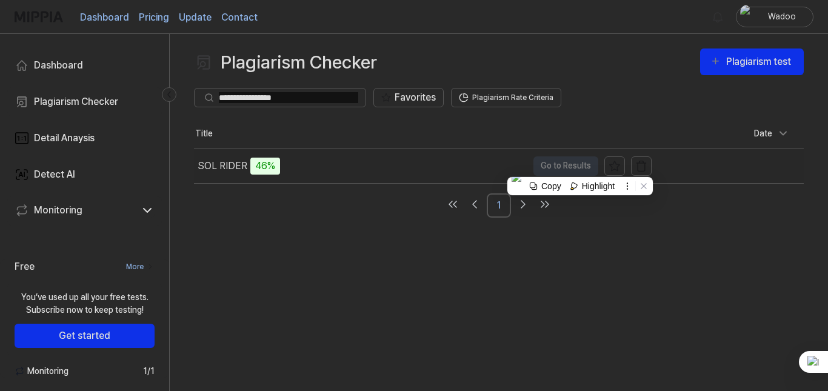
click at [453, 168] on div "SOL RIDER 46%" at bounding box center [360, 166] width 333 height 34
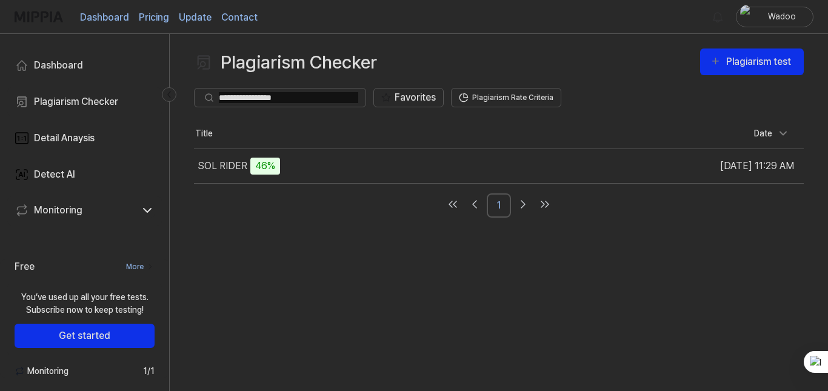
click at [381, 200] on nav "1" at bounding box center [499, 205] width 610 height 24
click at [296, 172] on div "SOL RIDER 46%" at bounding box center [360, 166] width 333 height 34
click at [39, 181] on div "Detect AI" at bounding box center [54, 174] width 41 height 15
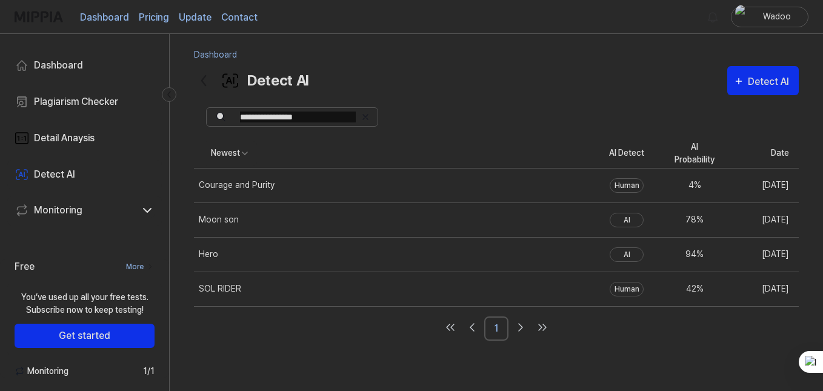
click at [733, 95] on div at bounding box center [496, 117] width 605 height 44
click at [740, 86] on icon "button" at bounding box center [738, 81] width 11 height 15
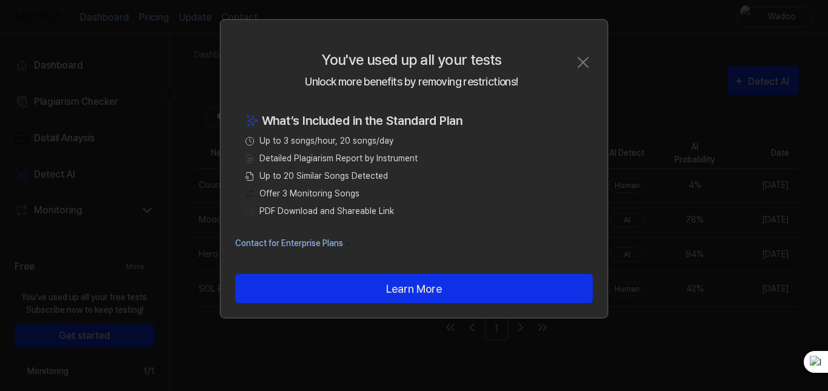
click at [582, 59] on icon "button" at bounding box center [582, 62] width 19 height 19
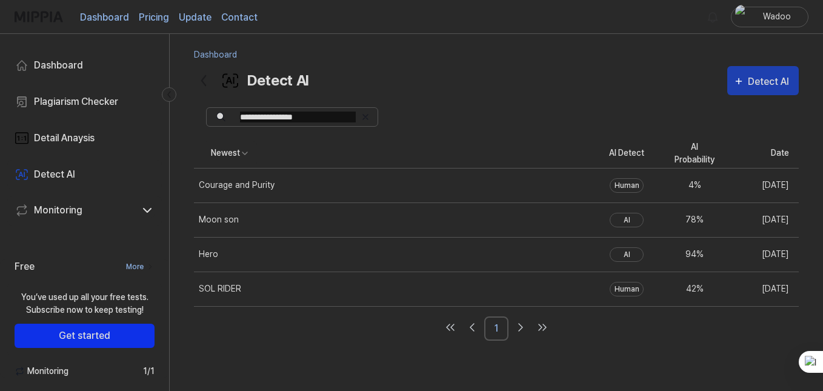
click at [747, 85] on div "Detect AI" at bounding box center [762, 82] width 59 height 16
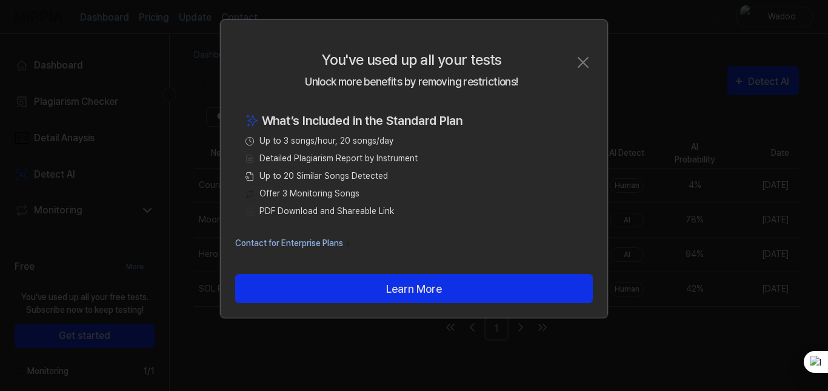
click at [589, 56] on icon "button" at bounding box center [582, 62] width 19 height 19
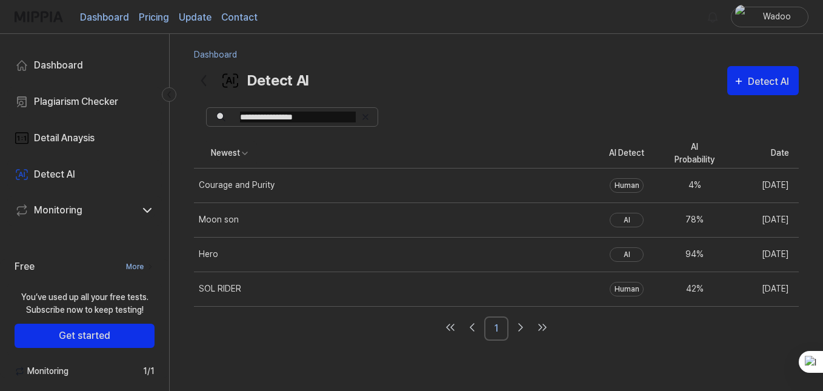
click at [105, 100] on div "Plagiarism Checker" at bounding box center [76, 102] width 84 height 15
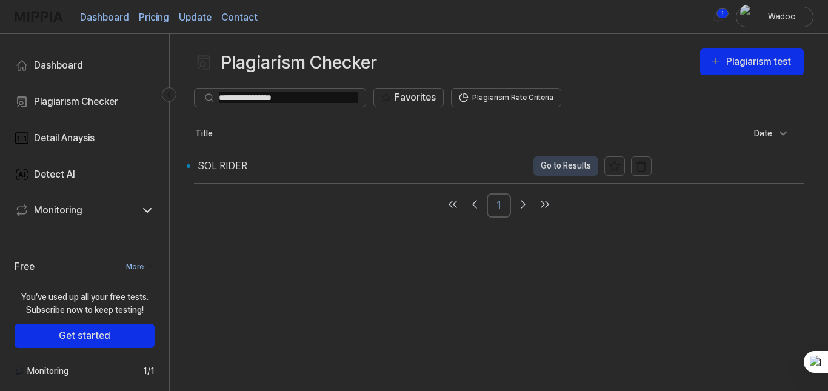
click at [338, 168] on div "SOL RIDER" at bounding box center [360, 166] width 333 height 34
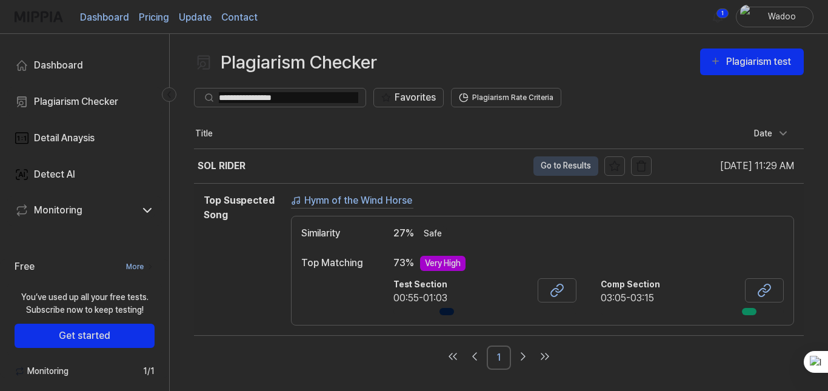
click at [440, 263] on div "Very High" at bounding box center [442, 263] width 45 height 15
click at [566, 295] on button at bounding box center [557, 290] width 39 height 24
drag, startPoint x: 622, startPoint y: 265, endPoint x: 586, endPoint y: 302, distance: 51.9
click at [582, 267] on div "73 % Very High" at bounding box center [588, 263] width 390 height 15
click at [565, 287] on button at bounding box center [557, 290] width 39 height 24
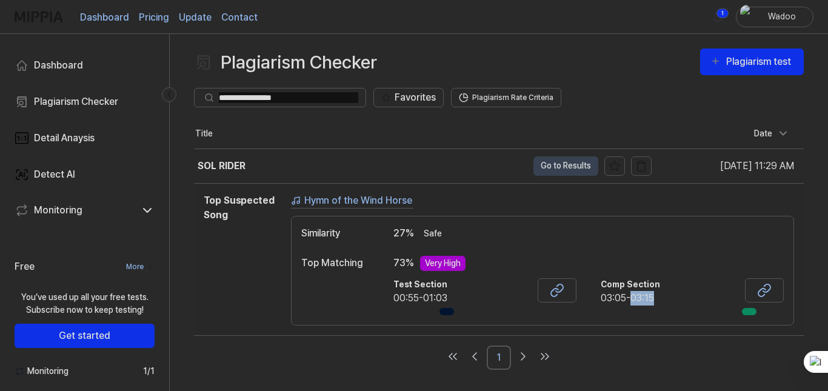
drag, startPoint x: 681, startPoint y: 295, endPoint x: 628, endPoint y: 293, distance: 53.4
click at [628, 293] on div "Comp Section 03:05-03:15" at bounding box center [692, 291] width 183 height 27
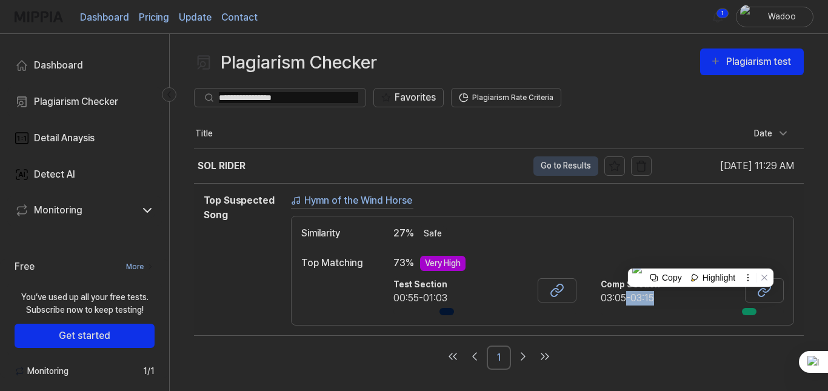
click at [646, 251] on div "Similarity 27 % Safe Top Matching 73 % Very High Test Section 00:55-01:03 Comp …" at bounding box center [542, 271] width 503 height 110
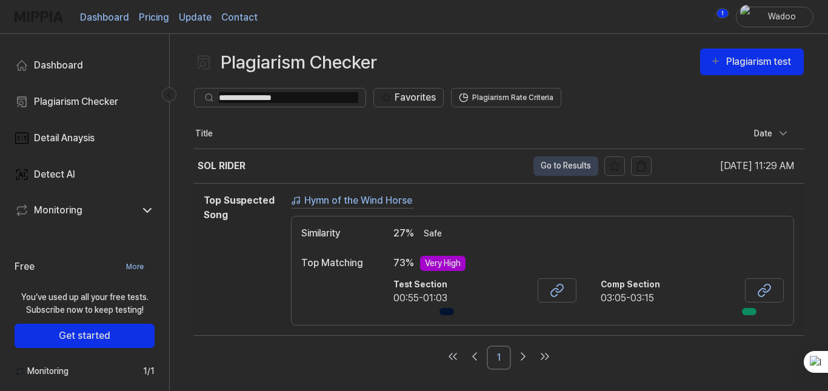
drag, startPoint x: 667, startPoint y: 211, endPoint x: 641, endPoint y: 230, distance: 32.0
click at [638, 224] on div "Hymn of the Wind Horse Similarity 27 % Safe Top Matching 73 % Very High Test Se…" at bounding box center [542, 259] width 503 height 132
click at [760, 287] on icon at bounding box center [764, 290] width 15 height 15
click at [527, 360] on icon "Go to next page" at bounding box center [523, 356] width 15 height 15
drag, startPoint x: 443, startPoint y: 311, endPoint x: 462, endPoint y: 310, distance: 19.4
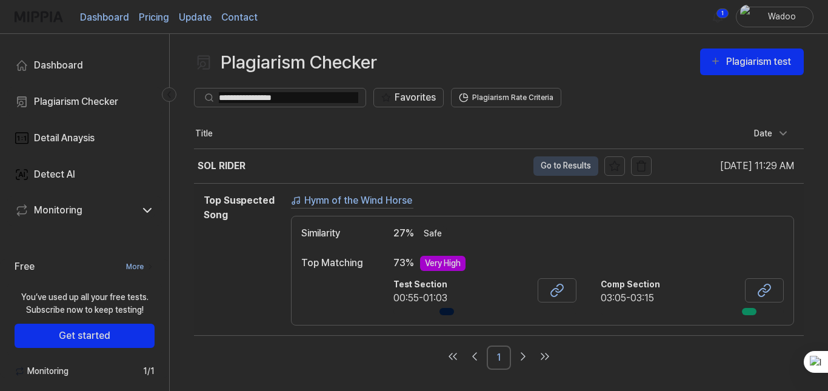
click at [462, 310] on div at bounding box center [484, 311] width 183 height 7
drag, startPoint x: 444, startPoint y: 308, endPoint x: 398, endPoint y: 308, distance: 46.7
click at [399, 308] on div at bounding box center [484, 311] width 183 height 7
drag, startPoint x: 670, startPoint y: 320, endPoint x: 605, endPoint y: 319, distance: 65.5
click at [604, 320] on div "Similarity 27 % Safe Top Matching 73 % Very High Test Section 00:55-01:03 Comp …" at bounding box center [542, 271] width 503 height 110
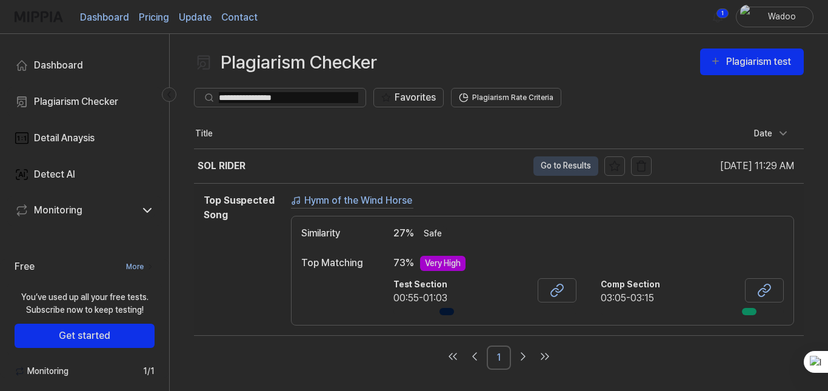
drag, startPoint x: 754, startPoint y: 312, endPoint x: 639, endPoint y: 313, distance: 114.6
click at [767, 313] on div at bounding box center [692, 311] width 183 height 7
click at [683, 319] on div "Similarity 27 % Safe Top Matching 73 % Very High Test Section 00:55-01:03 Comp …" at bounding box center [542, 271] width 503 height 110
drag, startPoint x: 434, startPoint y: 309, endPoint x: 439, endPoint y: 313, distance: 6.9
click at [437, 310] on div "Test Section 00:55-01:03" at bounding box center [484, 296] width 183 height 37
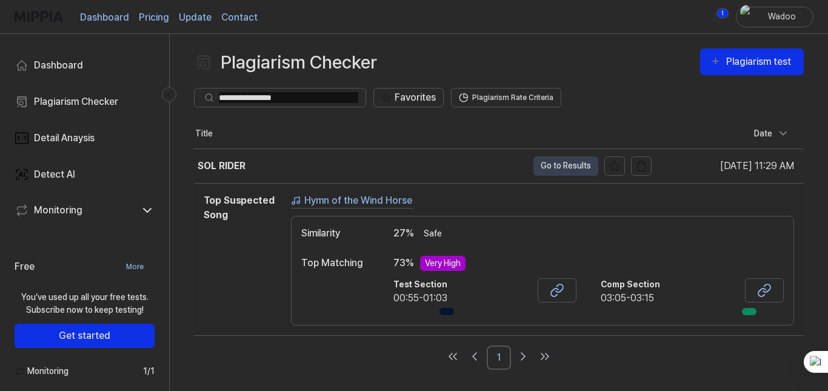
drag, startPoint x: 439, startPoint y: 313, endPoint x: 460, endPoint y: 314, distance: 20.6
click at [460, 314] on div at bounding box center [484, 311] width 183 height 7
drag, startPoint x: 435, startPoint y: 321, endPoint x: 425, endPoint y: 320, distance: 9.1
click at [426, 320] on div "Similarity 27 % Safe Top Matching 73 % Very High Test Section 00:55-01:03 Comp …" at bounding box center [542, 271] width 503 height 110
click at [319, 205] on link "Hymn of the Wind Horse" at bounding box center [352, 200] width 122 height 15
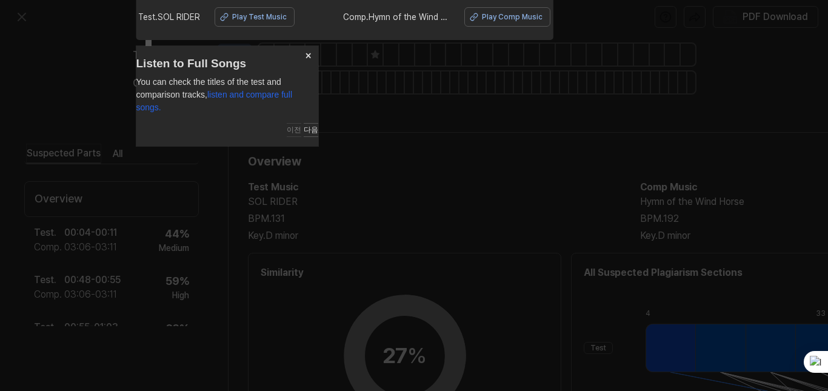
click at [302, 56] on button "×" at bounding box center [308, 54] width 19 height 17
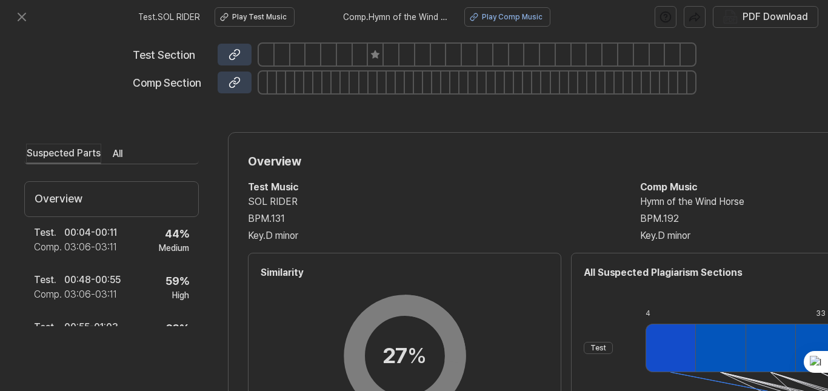
click at [251, 21] on div "Play Test Music" at bounding box center [259, 17] width 55 height 11
click at [296, 82] on div at bounding box center [477, 83] width 436 height 22
drag, startPoint x: 559, startPoint y: 216, endPoint x: 554, endPoint y: 151, distance: 65.6
click at [554, 151] on div "Overview Test Music SOL RIDER BPM. 131 Key. D minor Comp Music Hymn of the Wind…" at bounding box center [628, 376] width 800 height 489
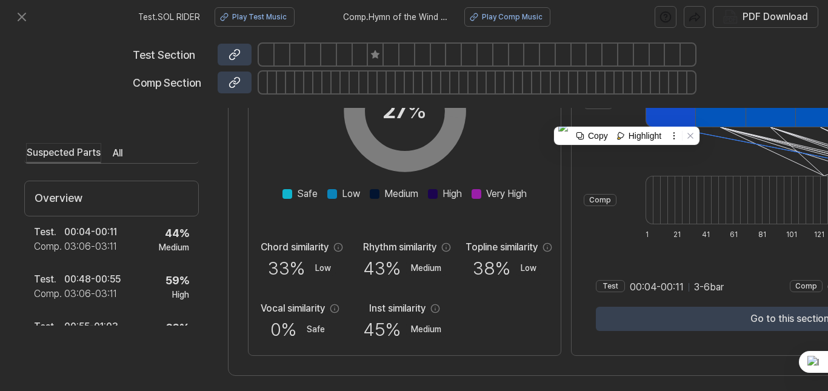
scroll to position [259, 0]
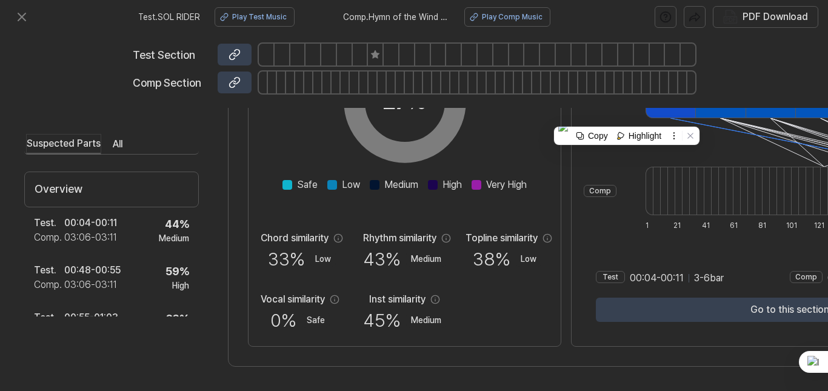
click at [522, 327] on div "Chord similarity 33 % Low Rhythm similarity 43 % Medium Topline similarity 38 %…" at bounding box center [405, 282] width 288 height 103
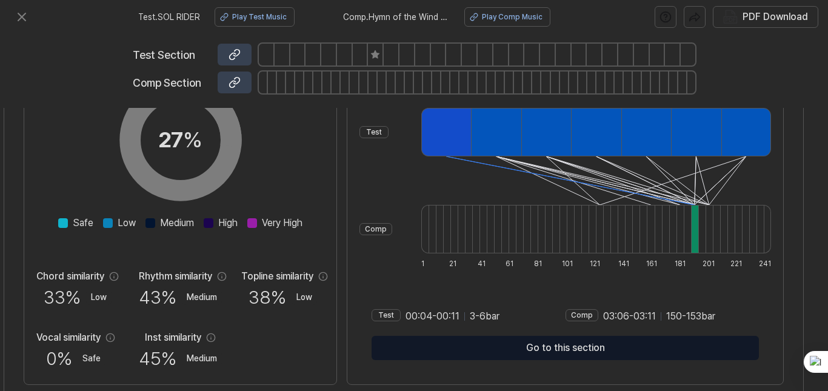
scroll to position [138, 229]
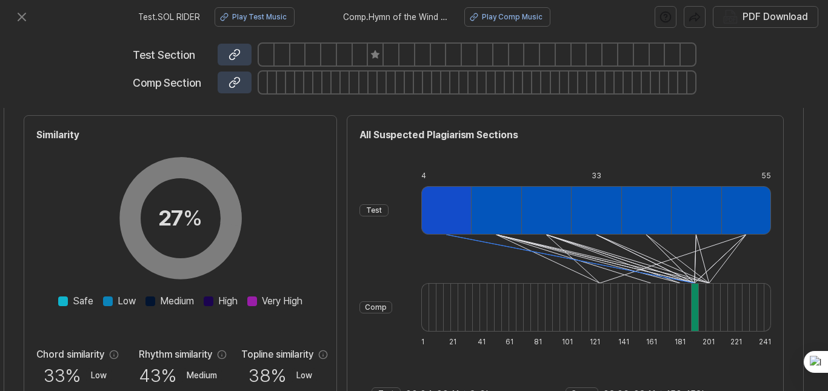
click at [389, 210] on div "Test" at bounding box center [373, 210] width 29 height 12
click at [378, 210] on div "All Suspected Plagiarism Sections Test Comp 4 11 19 26 33 41 48 55 1 6 11 16 21…" at bounding box center [565, 289] width 437 height 348
click at [389, 210] on div "Test" at bounding box center [373, 210] width 29 height 12
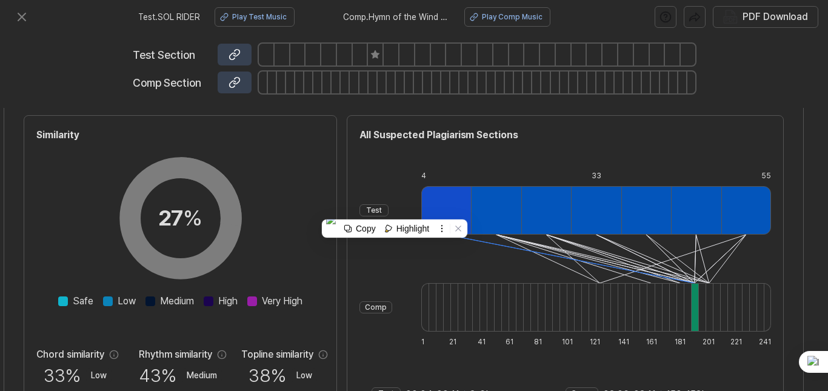
click at [392, 303] on div "Comp" at bounding box center [375, 307] width 33 height 12
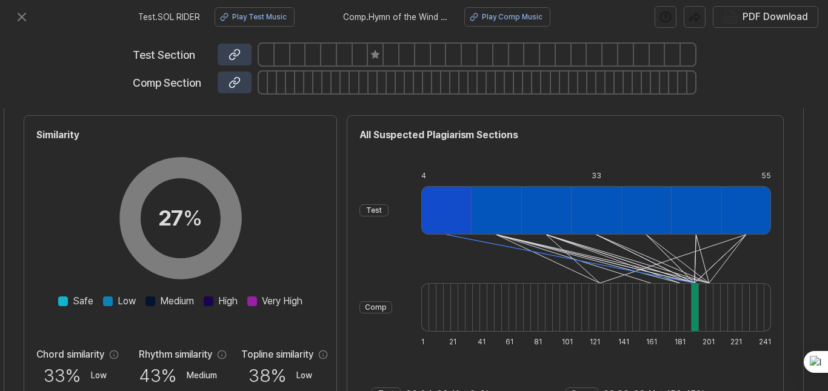
click at [415, 260] on div "Test Comp 4 11 19 26 33 41 48 55 1 6 11 16 21 26 31 36 41 46 51 56 61 66 71 76 …" at bounding box center [565, 259] width 412 height 194
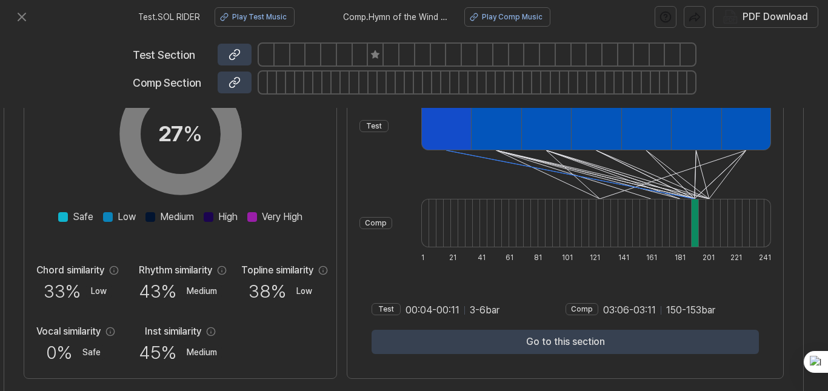
scroll to position [242, 229]
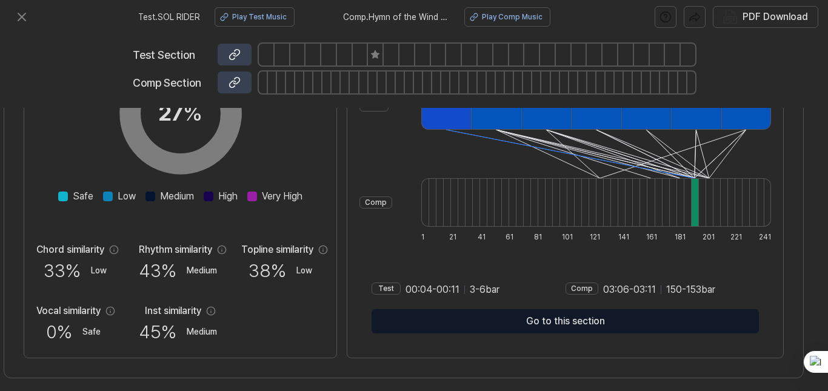
click at [592, 317] on button "Go to this section" at bounding box center [565, 321] width 387 height 24
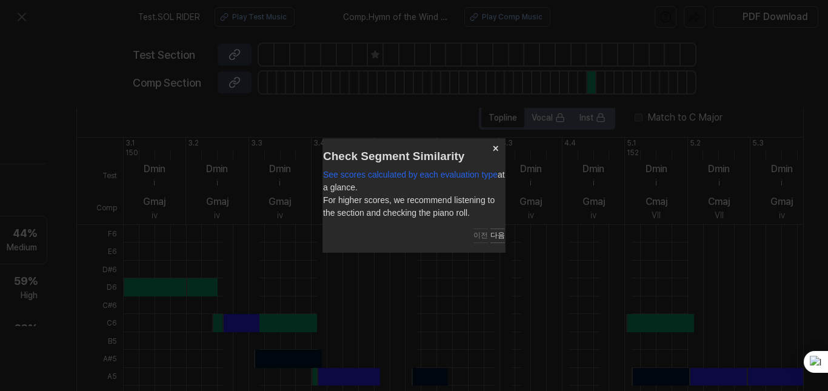
scroll to position [445, 156]
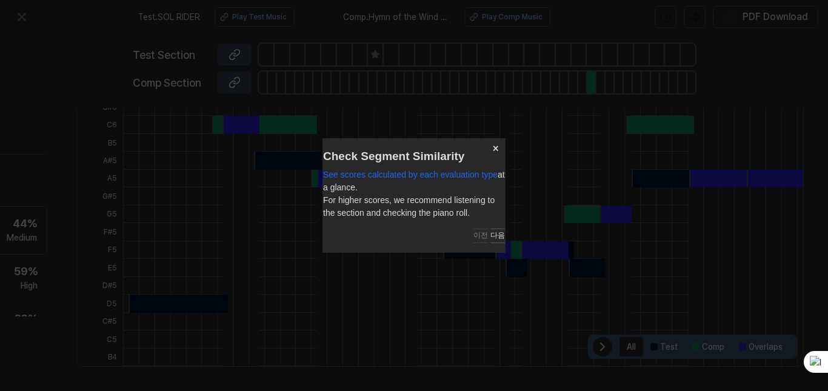
click at [490, 236] on button "다음" at bounding box center [497, 236] width 15 height 15
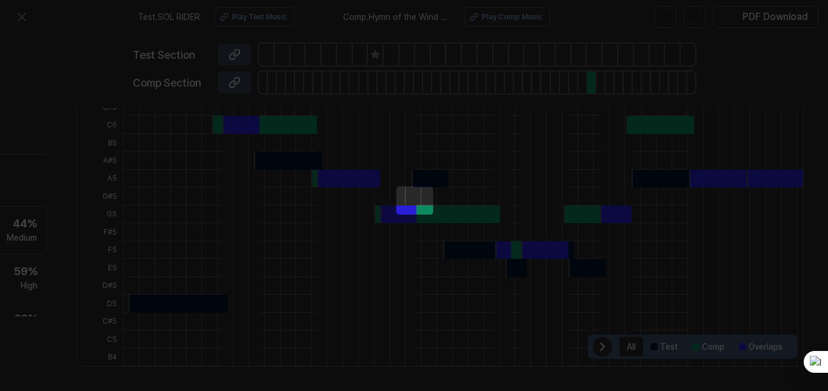
scroll to position [232, 156]
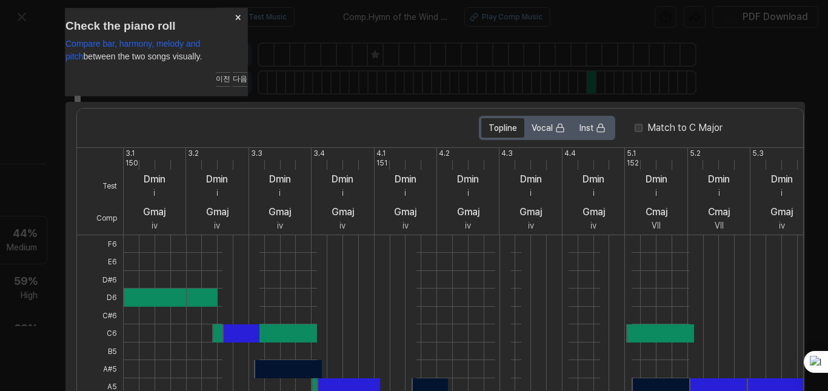
click at [233, 81] on button "다음" at bounding box center [240, 79] width 15 height 15
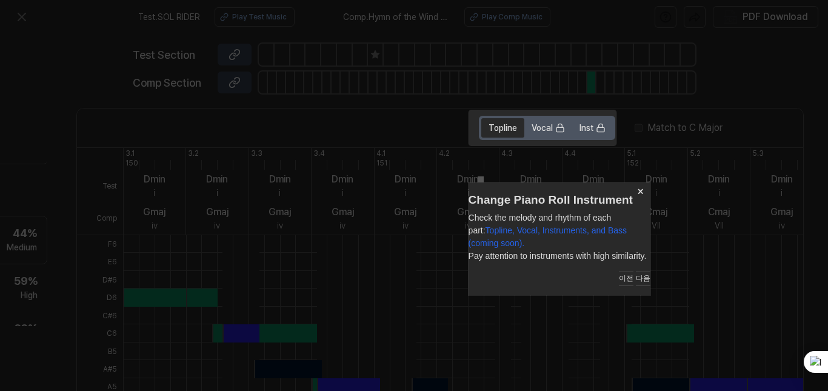
click at [636, 277] on button "다음" at bounding box center [643, 279] width 15 height 15
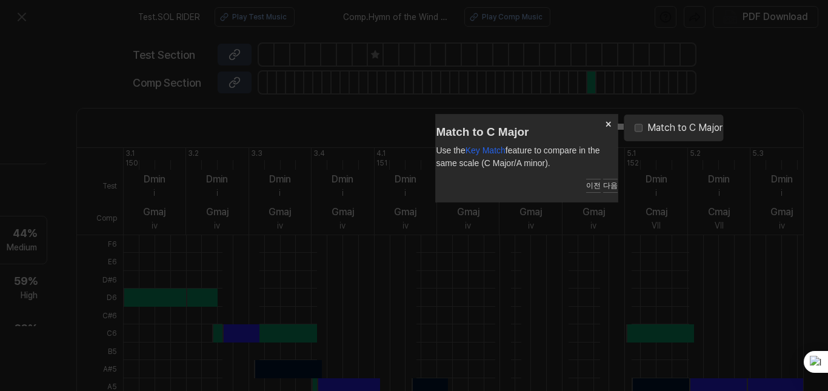
click at [603, 185] on button "다음" at bounding box center [610, 186] width 15 height 15
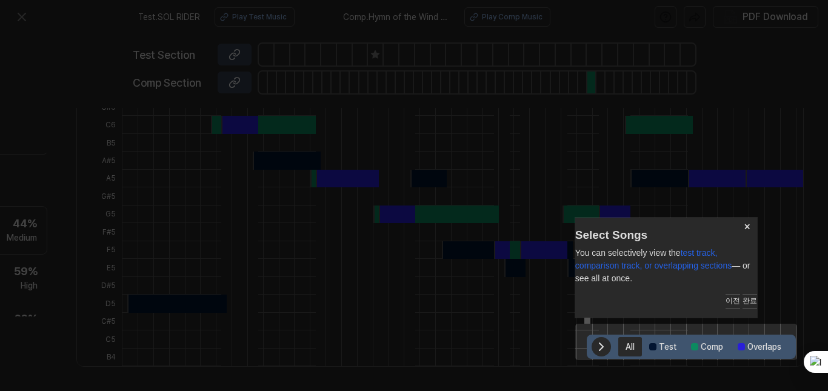
click at [742, 300] on button "완료" at bounding box center [749, 301] width 15 height 15
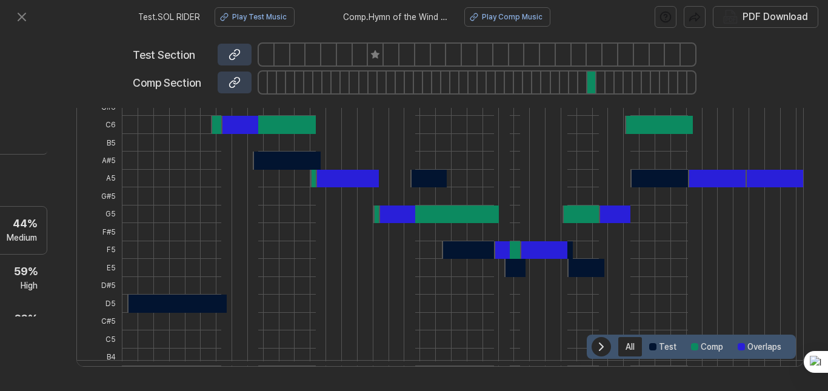
drag, startPoint x: 367, startPoint y: 224, endPoint x: 442, endPoint y: 230, distance: 76.0
click at [399, 228] on div at bounding box center [622, 196] width 1001 height 339
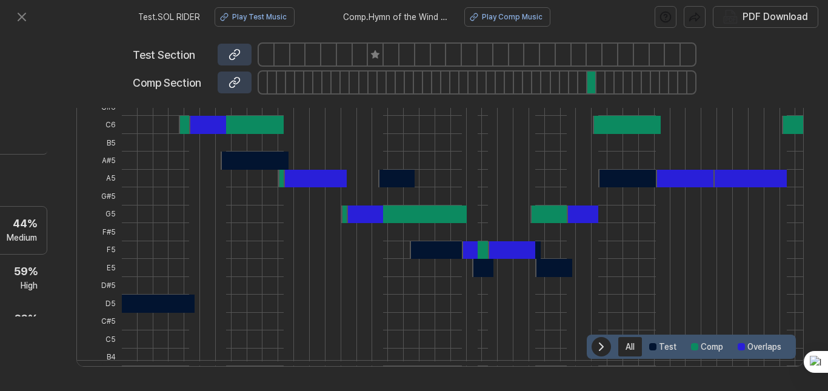
scroll to position [0, 48]
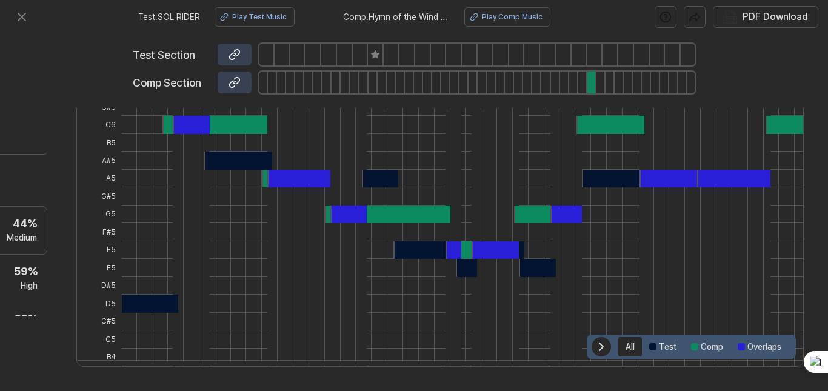
drag, startPoint x: 455, startPoint y: 230, endPoint x: 421, endPoint y: 228, distance: 34.0
click at [421, 228] on div at bounding box center [573, 232] width 1001 height 18
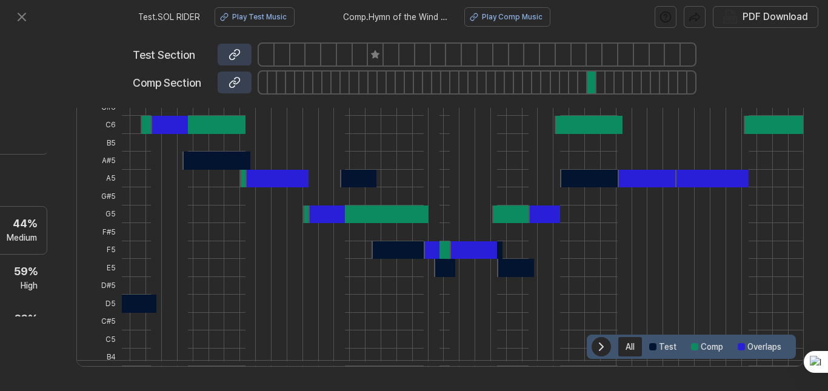
drag, startPoint x: 470, startPoint y: 233, endPoint x: 444, endPoint y: 235, distance: 26.7
click at [450, 235] on span at bounding box center [473, 232] width 47 height 18
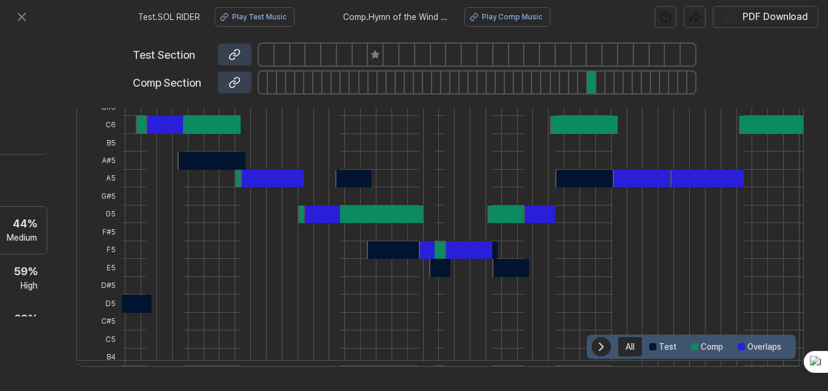
click at [445, 235] on span at bounding box center [468, 232] width 47 height 18
click at [438, 247] on div at bounding box center [455, 250] width 73 height 18
click at [373, 218] on div at bounding box center [360, 214] width 125 height 18
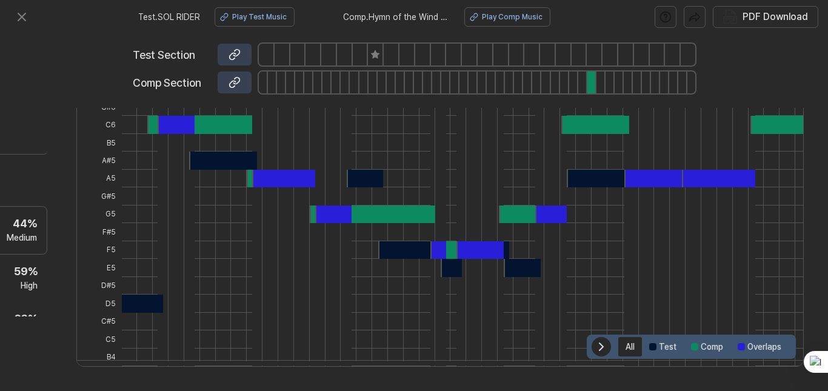
drag, startPoint x: 372, startPoint y: 218, endPoint x: 384, endPoint y: 276, distance: 59.4
click at [384, 276] on div at bounding box center [558, 196] width 1001 height 339
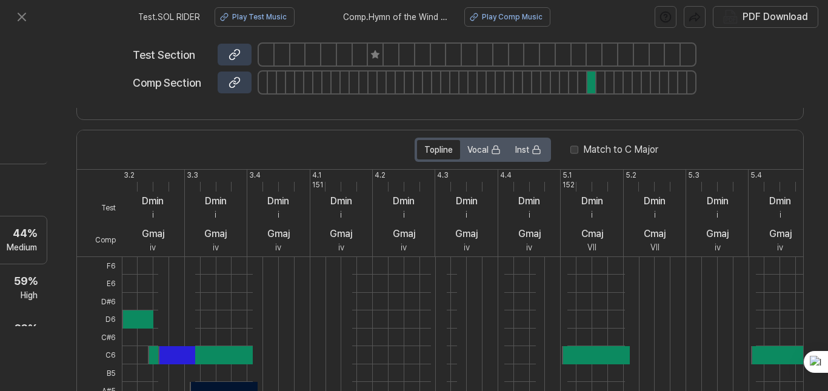
scroll to position [203, 156]
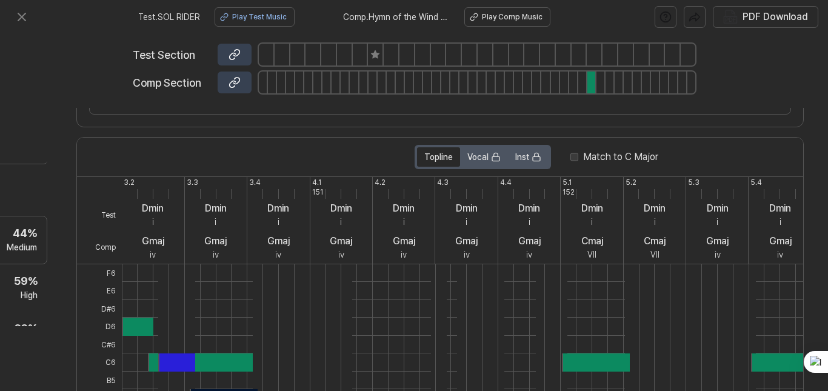
click at [494, 14] on div "Play Comp Music" at bounding box center [512, 17] width 61 height 11
